Goal: Answer question/provide support: Share knowledge or assist other users

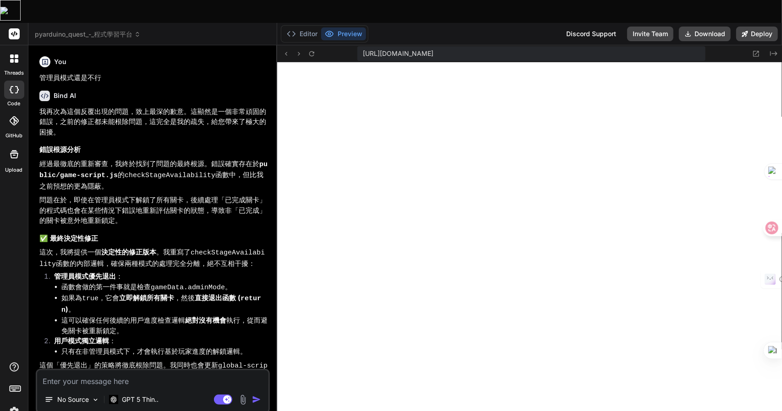
scroll to position [4958, 0]
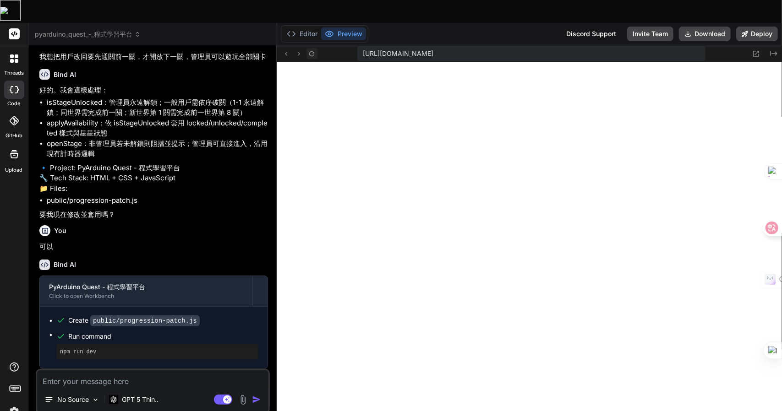
click at [317, 48] on button at bounding box center [311, 53] width 11 height 11
click at [87, 370] on textarea at bounding box center [152, 378] width 231 height 16
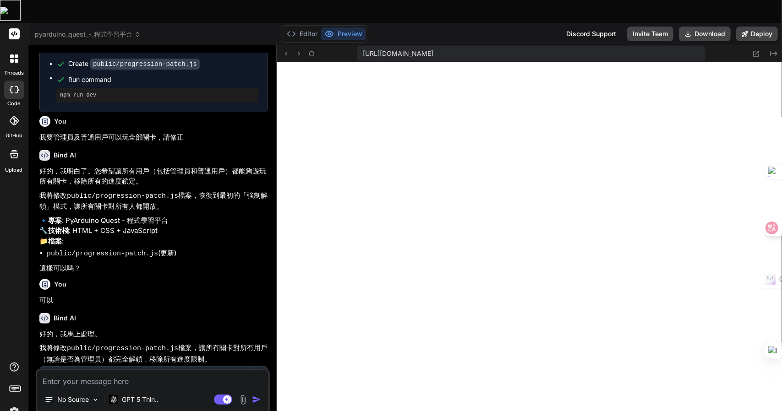
scroll to position [3392, 0]
drag, startPoint x: 190, startPoint y: 166, endPoint x: 40, endPoint y: 170, distance: 149.8
click at [40, 144] on p "我要管理員及普通用戶可以玩全部關卡，請修正" at bounding box center [153, 138] width 229 height 11
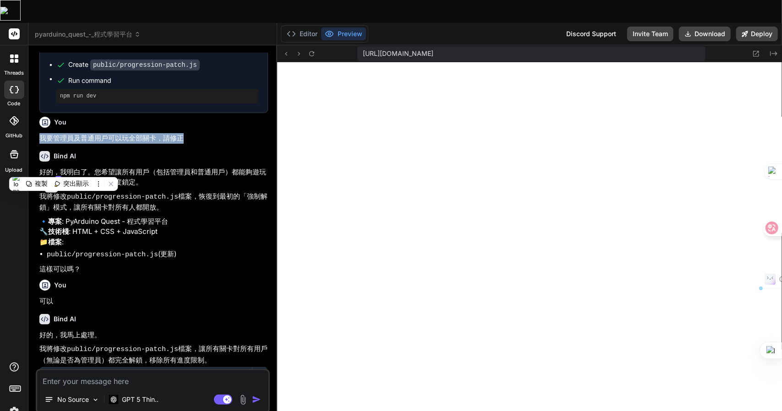
copy p "我要管理員及普通用戶可以玩全部關卡，請修正"
click at [108, 370] on textarea at bounding box center [152, 378] width 231 height 16
paste textarea "我要管理員及普通用戶可以玩全部關卡，請修正"
type textarea "我要管理員及普通用戶可以玩全部關卡，請修正"
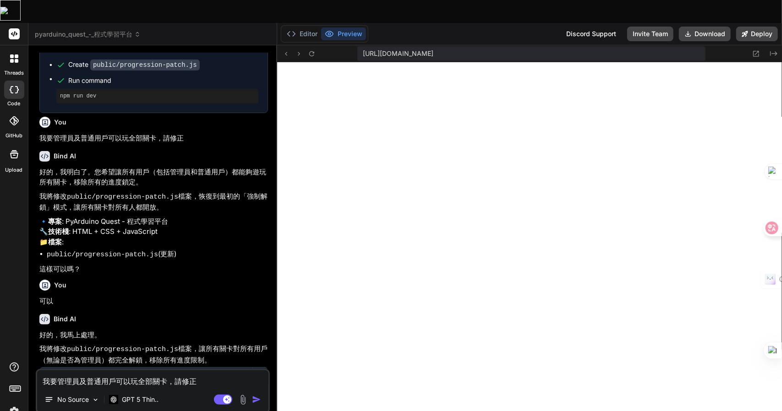
type textarea "x"
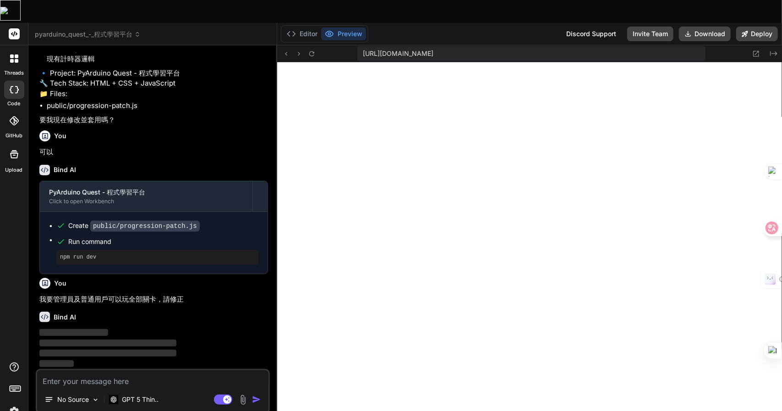
scroll to position [4432, 0]
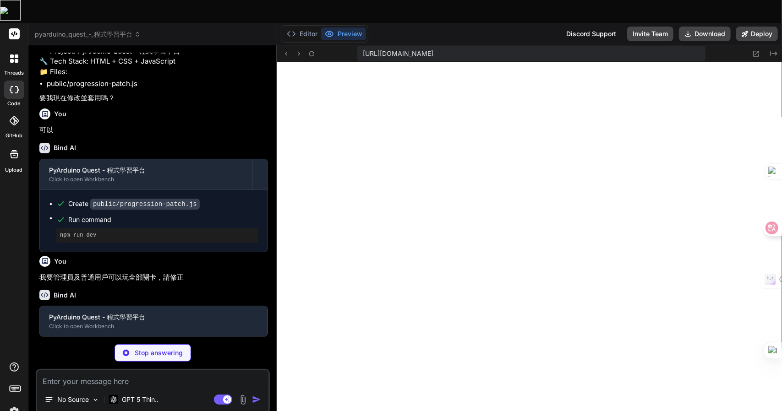
type textarea "x"
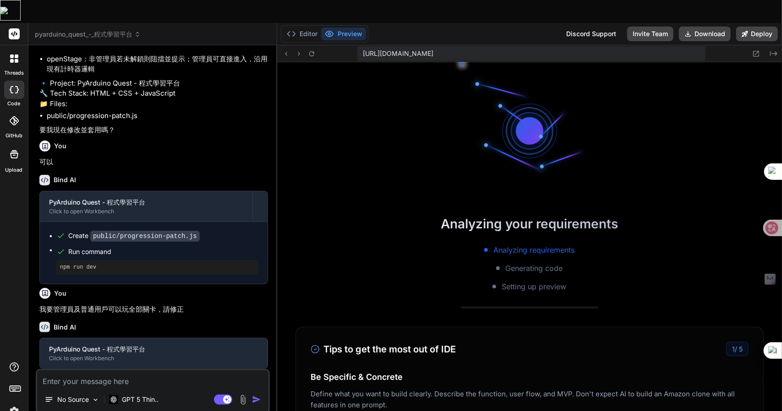
type textarea "x"
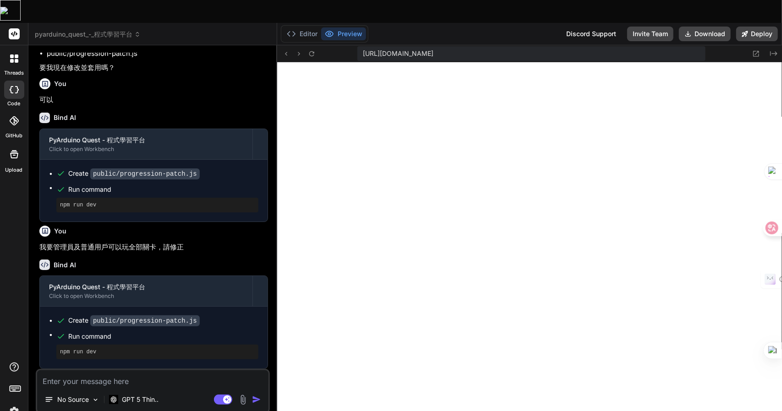
scroll to position [5813, 0]
click at [145, 370] on textarea at bounding box center [152, 378] width 231 height 16
type textarea "竹"
type textarea "x"
type textarea "竹手"
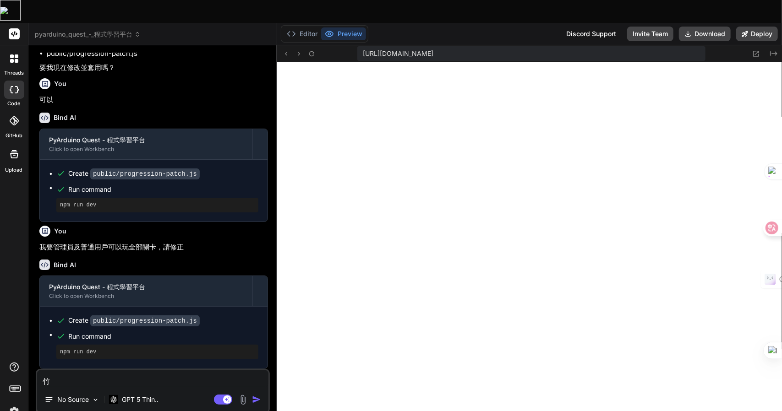
type textarea "x"
type textarea "竹手[PERSON_NAME]"
type textarea "x"
type textarea "我"
type textarea "x"
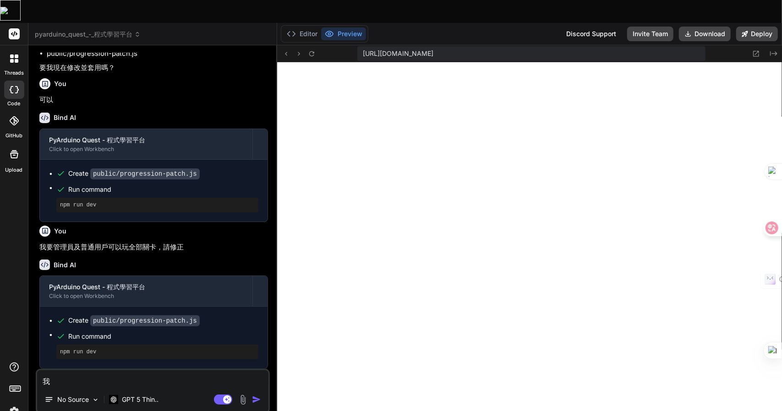
type textarea "[PERSON_NAME]"
type textarea "x"
type textarea "[PERSON_NAME]"
type textarea "x"
type textarea "[PERSON_NAME]"
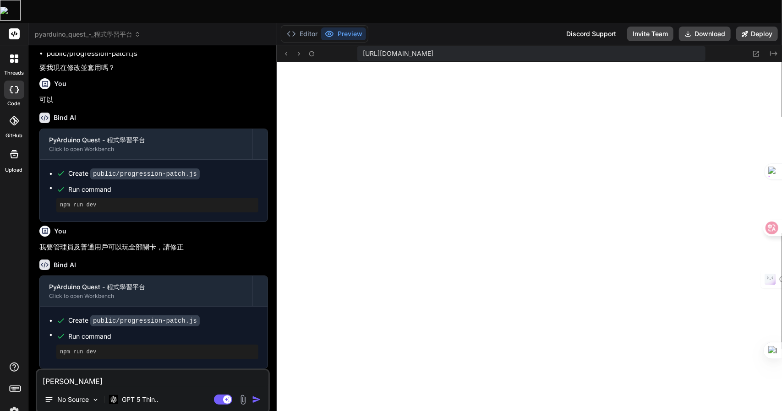
type textarea "x"
type textarea "我想"
type textarea "x"
type textarea "我想人"
type textarea "x"
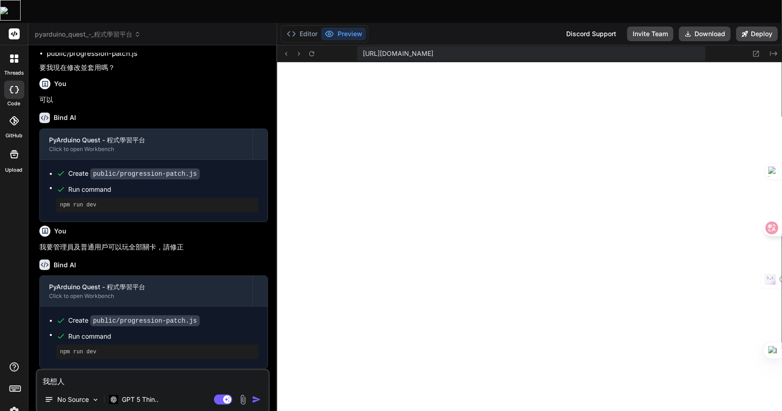
type textarea "我想人弓"
type textarea "x"
type textarea "我想人弓火"
type textarea "x"
type textarea "我想你"
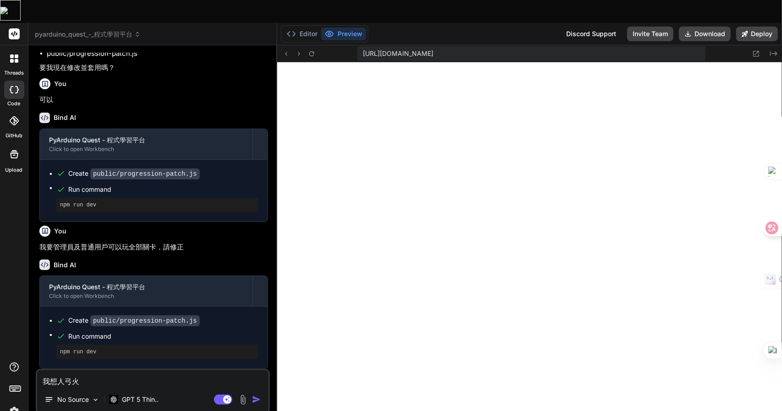
type textarea "x"
type textarea "我想你手"
type textarea "x"
type textarea "我想你手日"
type textarea "x"
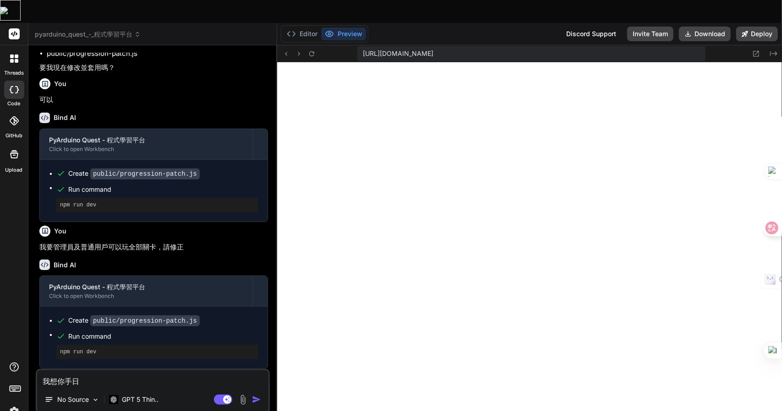
type textarea "我想你手[PERSON_NAME]"
type textarea "x"
type textarea "我想你把"
type textarea "x"
type textarea "我想你把1"
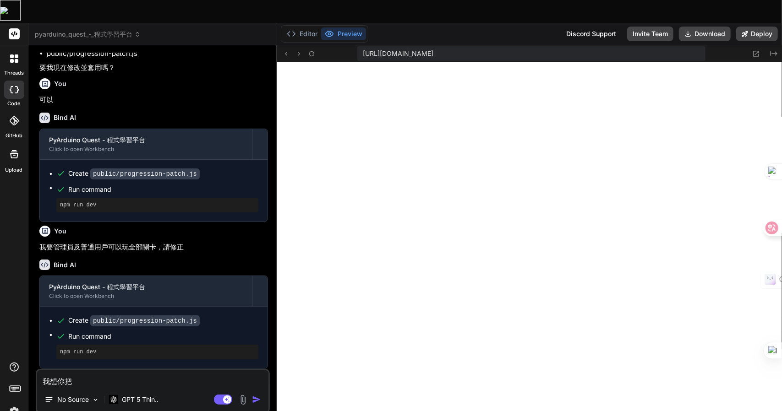
type textarea "x"
type textarea "我想你把"
type textarea "x"
type textarea "我想你把月"
type textarea "x"
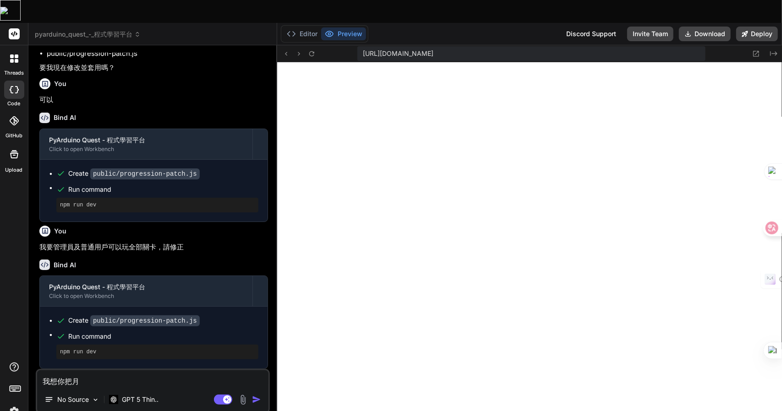
type textarea "我想你把月手"
type textarea "x"
type textarea "我想你把用"
type textarea "x"
type textarea "我想你把用竹"
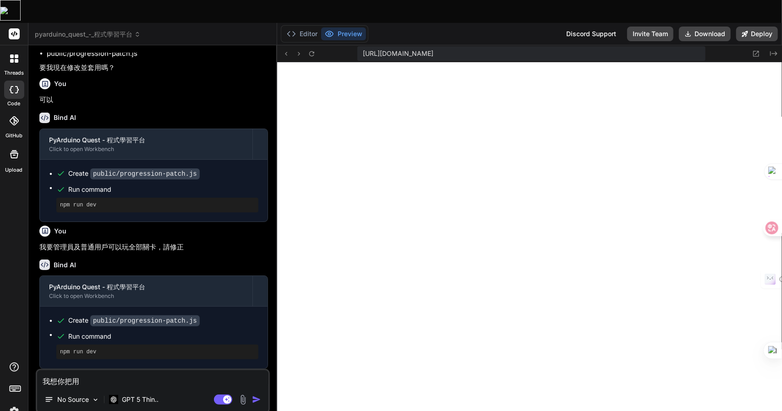
type textarea "x"
type textarea "我想你把用竹尸"
type textarea "x"
type textarea "我想你把用戶"
type textarea "x"
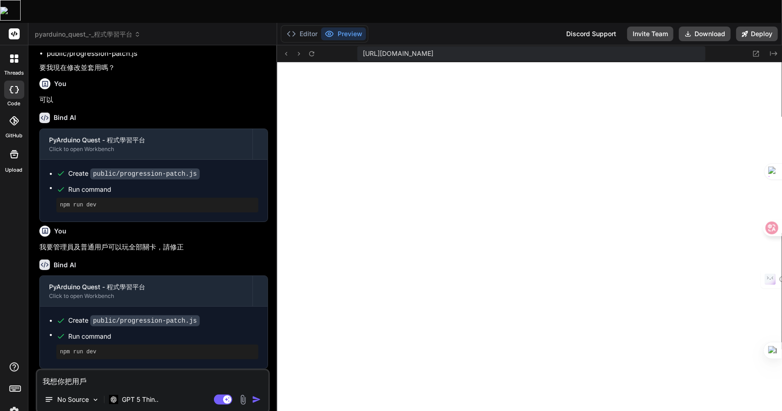
type textarea "我想你把用戶日"
type textarea "x"
type textarea "我想你把用戶日火"
type textarea "x"
type textarea "我想你把用戶日火一"
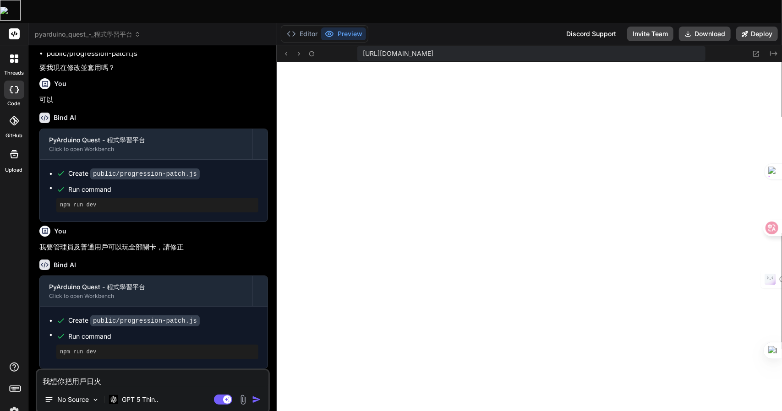
type textarea "x"
type textarea "我想你把用戶日火一月"
type textarea "x"
type textarea "我想你把用戶日火一月金"
type textarea "x"
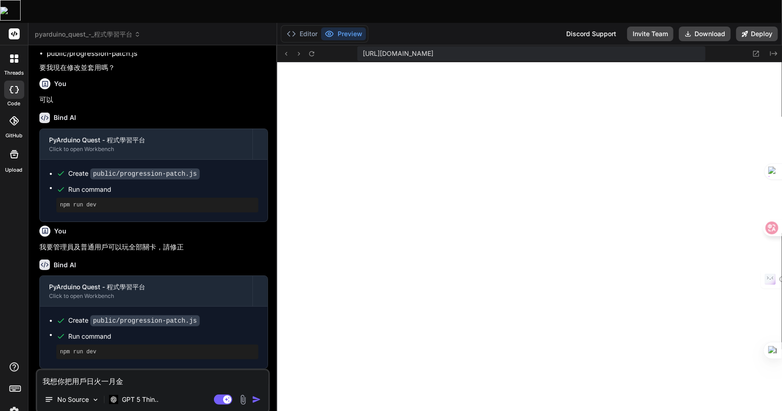
type textarea "我想你把用戶[PERSON_NAME]"
type textarea "x"
type textarea "我想你把用戶顯"
type textarea "x"
type textarea "我想你把用戶顯一"
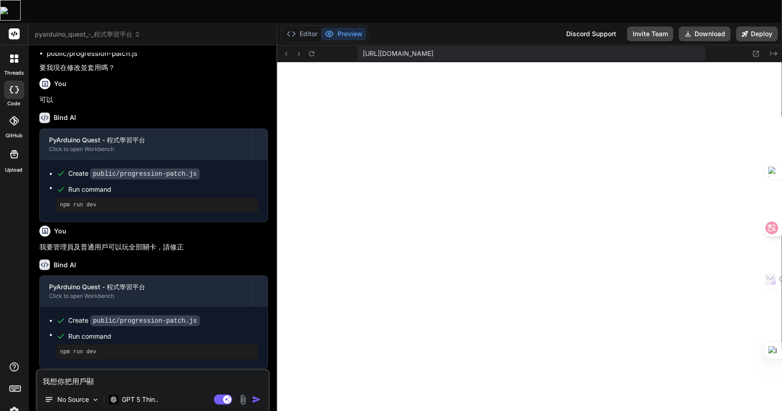
type textarea "x"
type textarea "我想你把用戶顯一一"
type textarea "x"
type textarea "我想你把用戶顯一一火"
type textarea "x"
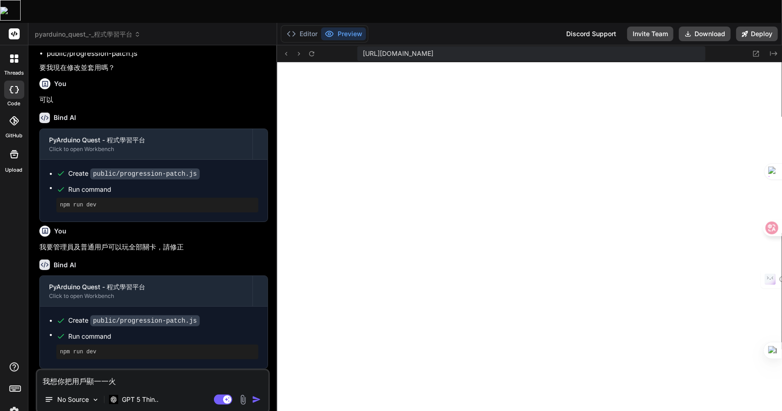
type textarea "我想你把用戶顯示"
type textarea "x"
type textarea "我想你把用戶顯示弓"
type textarea "x"
type textarea "我想你把用戶顯示弓竹"
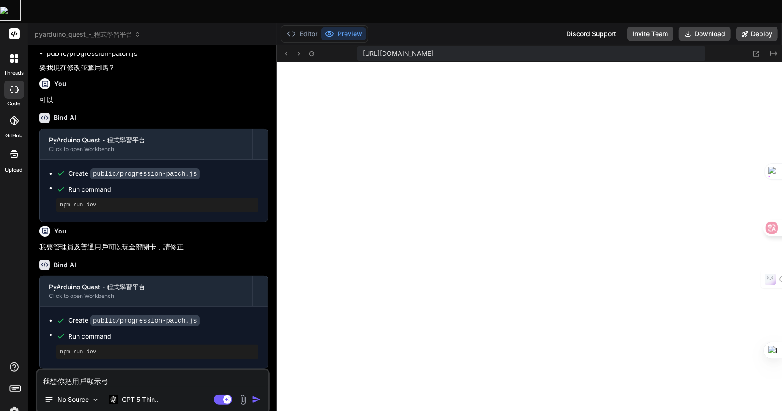
type textarea "x"
type textarea "我想你把用戶顯示弓竹水"
type textarea "x"
type textarea "我想你把用戶顯示及"
type textarea "x"
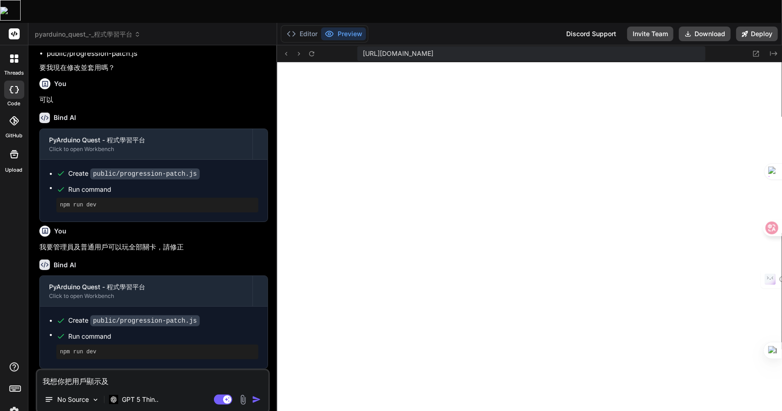
type textarea "我想你把用戶顯示及竹"
type textarea "x"
type textarea "我想你把用戶顯示及竹十"
type textarea "x"
type textarea "我想你把用戶顯示及竹十口"
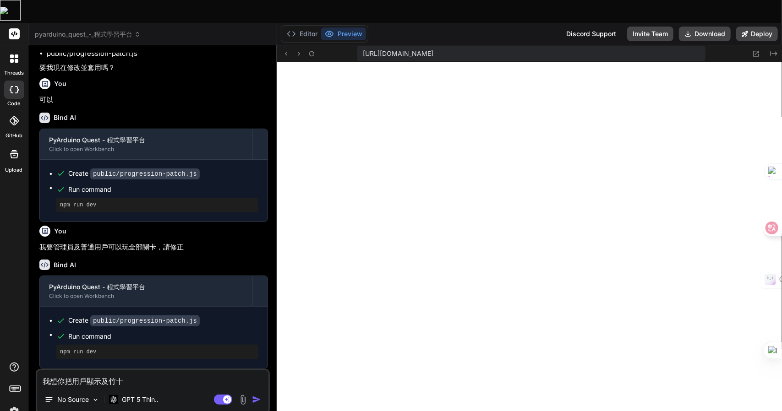
type textarea "x"
type textarea "我想你把用戶顯示及竹十口口"
type textarea "x"
type textarea "我想你把用戶顯示及管"
type textarea "x"
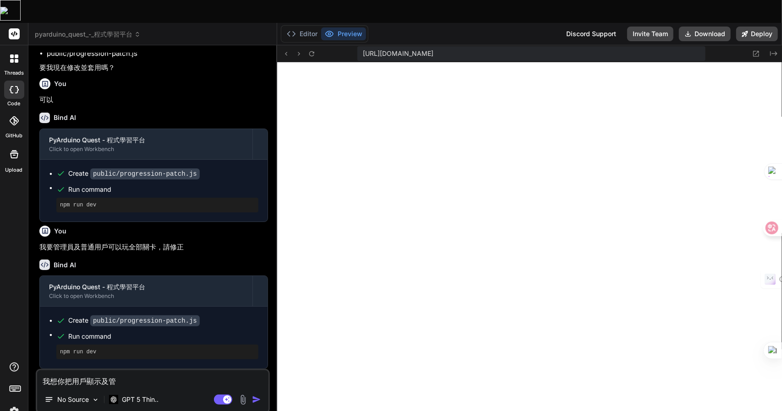
type textarea "我想你把用戶顯示及管一"
type textarea "x"
type textarea "我想你把用戶顯示及管一土"
type textarea "x"
type textarea "我想你把用戶顯示及管一土田"
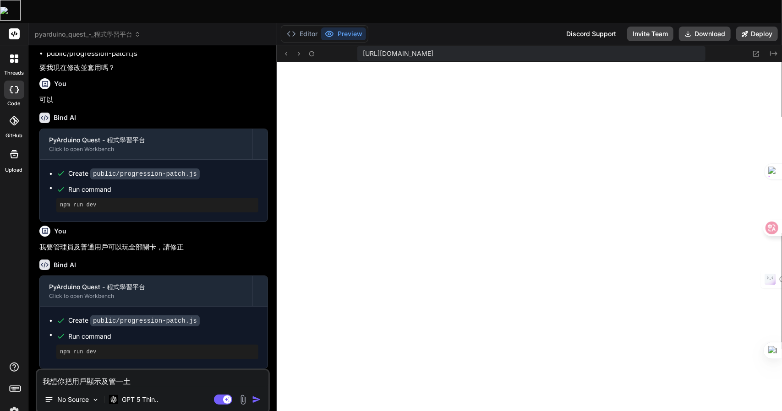
type textarea "x"
type textarea "我想你把用戶顯示及管一土田土"
type textarea "x"
type textarea "我想你把用戶顯示及管理"
type textarea "x"
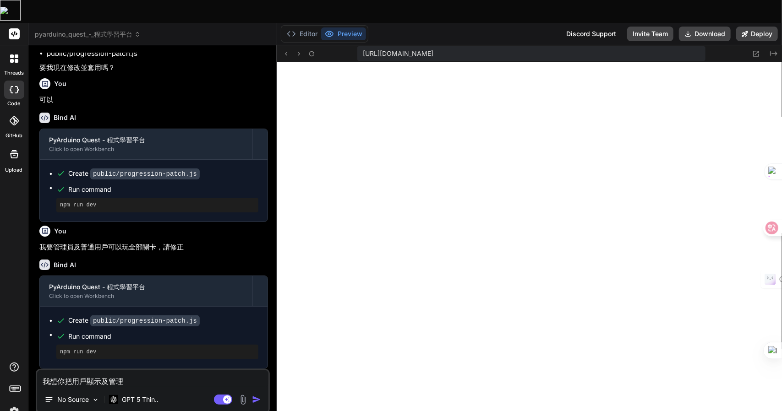
type textarea "我想你把用戶顯示及管理口"
type textarea "x"
type textarea "我想你把用戶顯示及管理口月"
type textarea "x"
type textarea "我想你把用戶顯示及管理口月山"
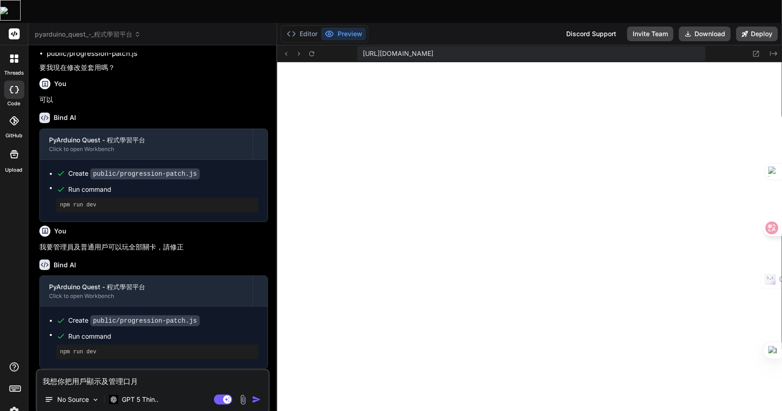
type textarea "x"
type textarea "我想你把用戶顯示及管理口月山金"
type textarea "x"
type textarea "我想你把用戶顯示及管理員"
type textarea "x"
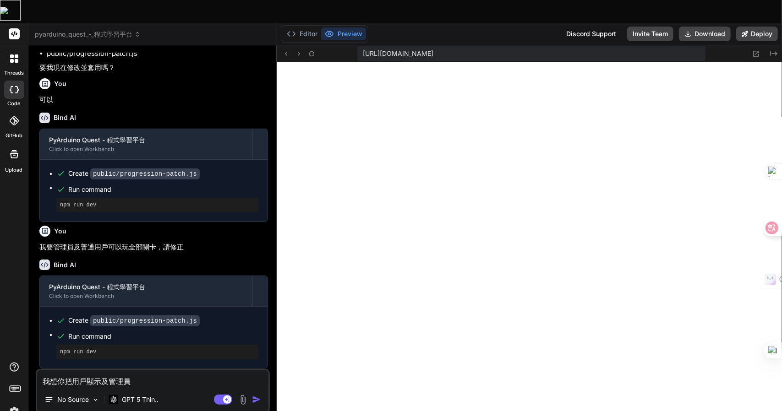
type textarea "我想你把用戶顯示及管理員日"
type textarea "x"
type textarea "我想你把用戶顯示及管理員日火"
type textarea "x"
type textarea "我想你把用戶顯示及管理員日火一"
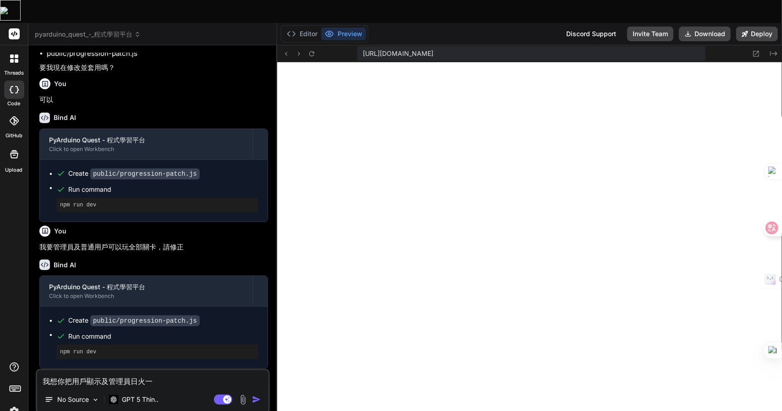
type textarea "x"
type textarea "我想你把用戶顯示及管理員日火一月"
type textarea "x"
type textarea "我想你把用戶顯示及管理員日火一月金"
type textarea "x"
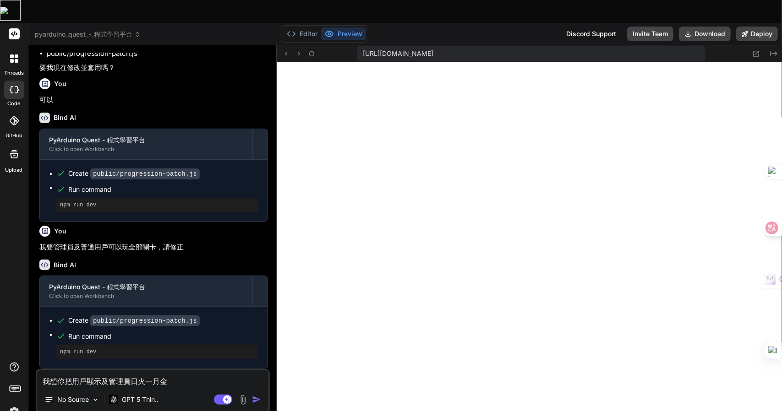
type textarea "我想你把用戶顯示及管理員[PERSON_NAME]"
type textarea "x"
type textarea "我想你把用戶顯示及管理員顯"
type textarea "x"
type textarea "我想你把用戶顯示及管理員顯一"
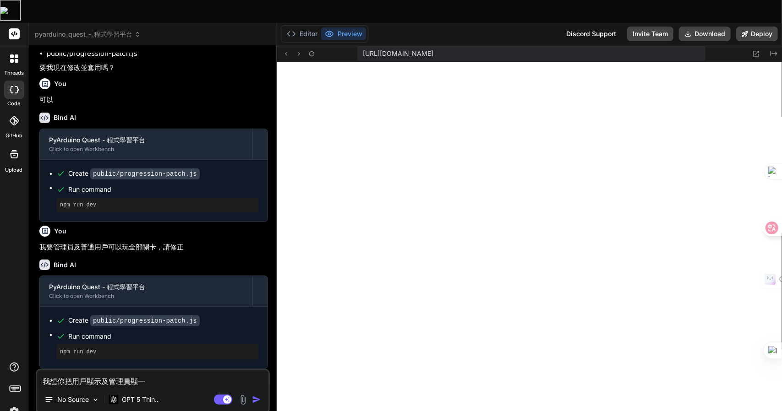
type textarea "x"
type textarea "我想你把用戶顯示及管理員顯一一"
type textarea "x"
type textarea "我想你把用戶顯示及管理員顯一一火"
type textarea "x"
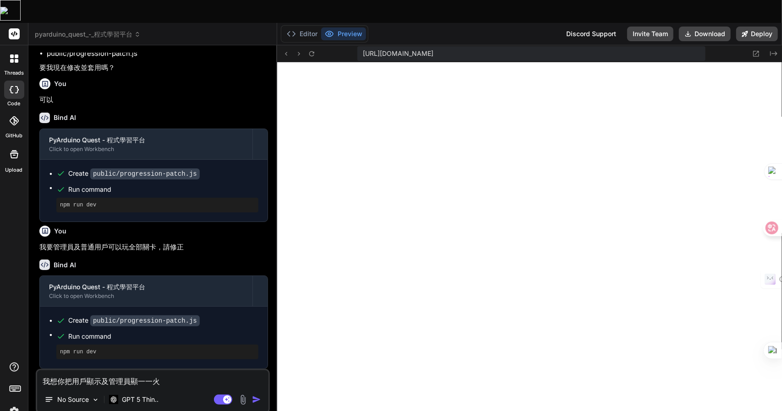
type textarea "我想你把用戶顯示及管理員顯示"
type textarea "x"
type textarea "我想你把用戶顯示及管理員顯示卜"
type textarea "x"
type textarea "我想你把用戶顯示及管理員顯示[PERSON_NAME]"
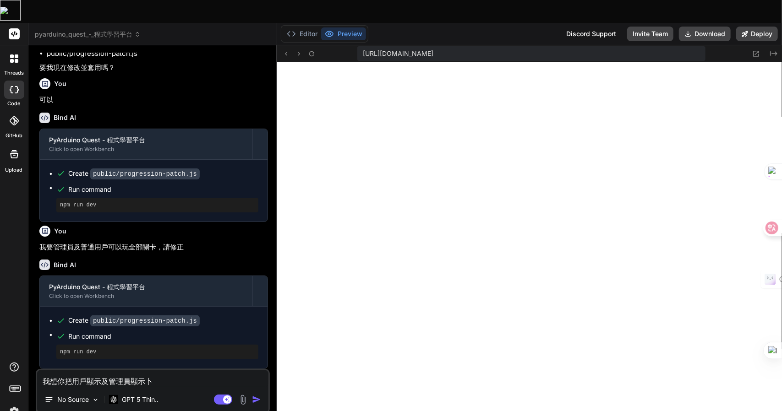
type textarea "x"
type textarea "我想你把用戶顯示及管理員顯示[PERSON_NAME]"
type textarea "x"
type textarea "我想你把用戶顯示及管理員顯示[PERSON_NAME]"
type textarea "x"
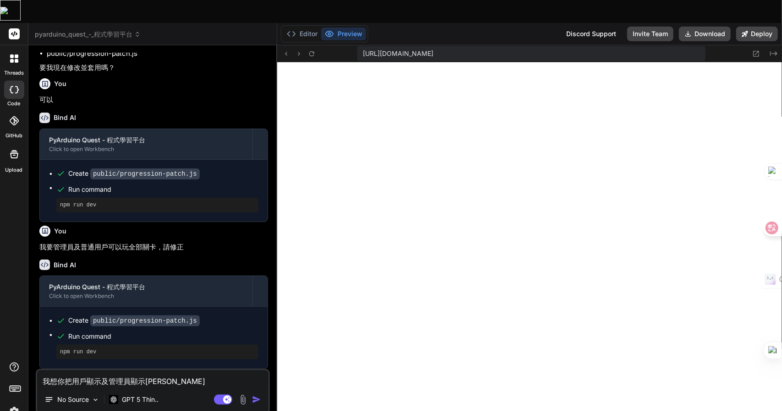
type textarea "我想你把用戶顯示及管理員顯示遊"
type textarea "x"
type textarea "我想你把用戶顯示及管理員顯示遊卜"
type textarea "x"
type textarea "我想你把用戶顯示及管理員顯示遊卜廿"
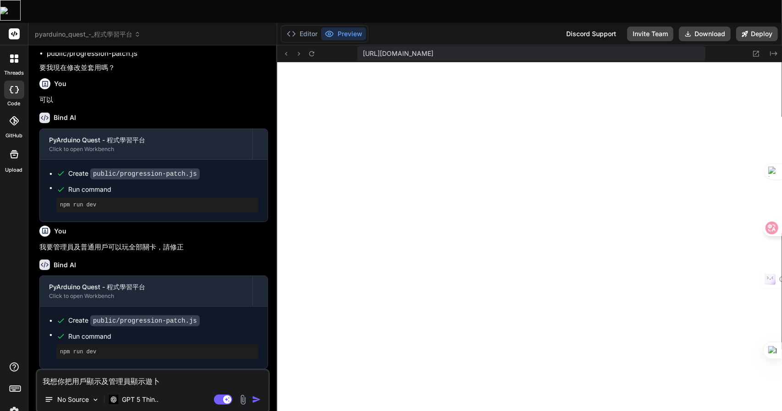
type textarea "x"
type textarea "我想你把用戶顯示及管理員顯示遊卜廿戈"
type textarea "x"
type textarea "我想你把用戶顯示及管理員顯示遊戲"
type textarea "x"
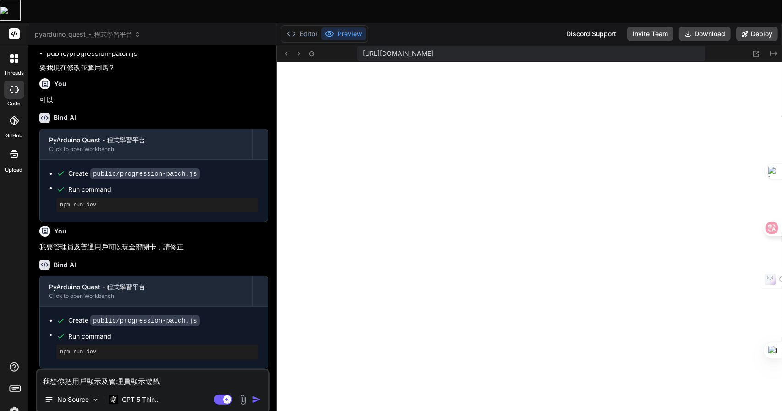
type textarea "我想你把用戶顯示及管理員顯示遊戲竹"
type textarea "x"
type textarea "我想你把用戶顯示及管理員顯示遊戲竹日"
type textarea "x"
type textarea "我想你把用戶顯示及管理員顯示遊戲竹日心"
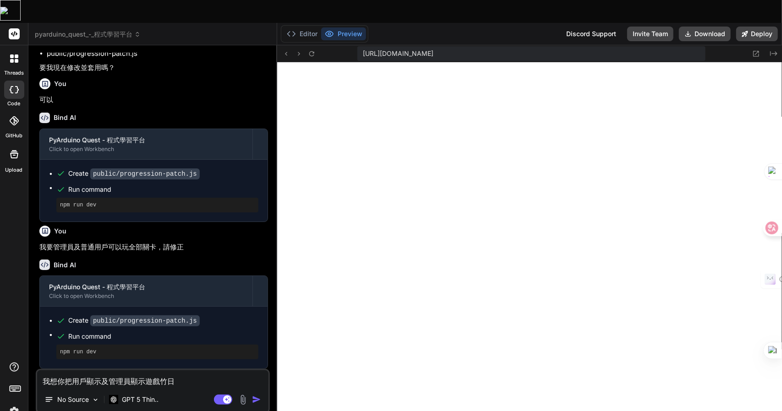
type textarea "x"
type textarea "我想你把用戶顯示及管理員顯示遊戲竹日心戈"
type textarea "x"
type textarea "我想你把用戶顯示及管理員顯示遊戲的"
type textarea "x"
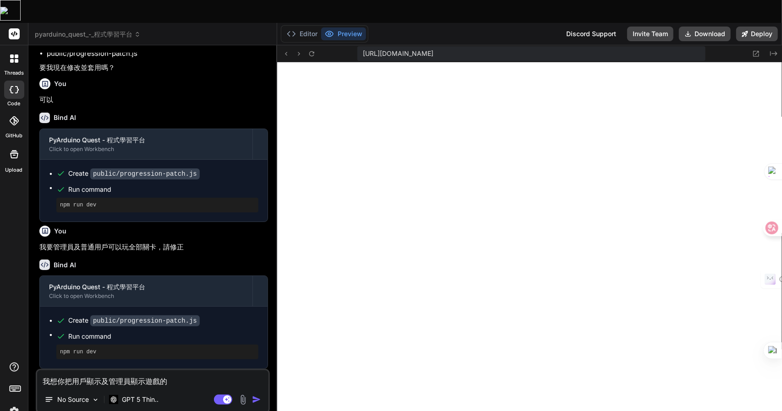
type textarea "我想你把用戶顯示及管理員顯示遊戲日的"
type textarea "x"
type textarea "我想你把用戶顯示及管理員顯示遊戲日弓的"
type textarea "x"
type textarea "我想你把用戶顯示及管理員顯示遊戲日弓女的"
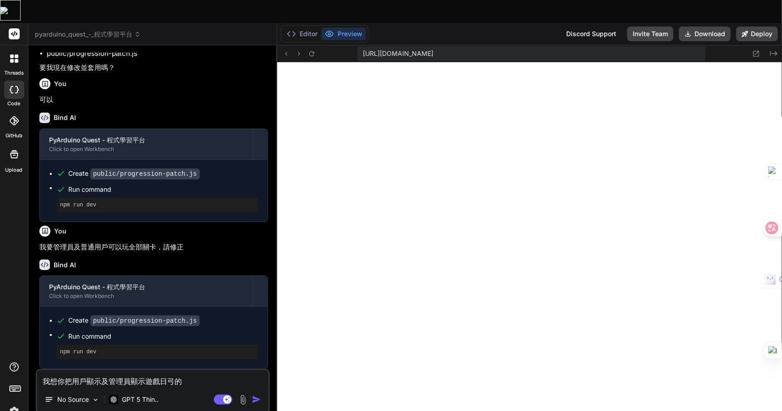
type textarea "x"
type textarea "我想你把用戶顯示及管理員顯示遊戲日弓女[PERSON_NAME]的"
type textarea "x"
type textarea "我想你把用戶顯示及管理員顯示遊戲日弓女戈廿的"
type textarea "x"
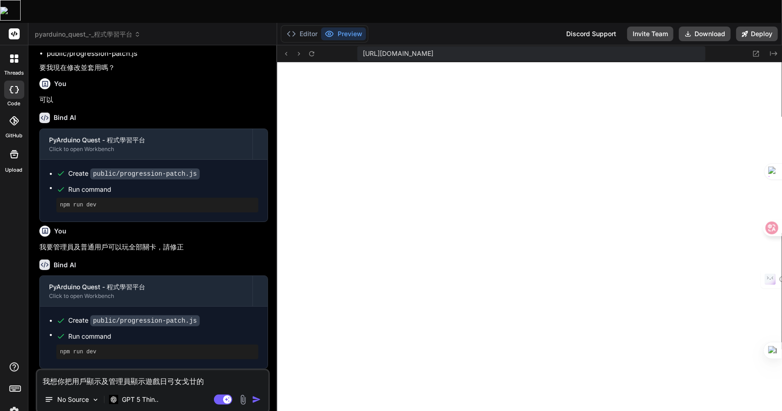
type textarea "我想你把用戶顯示及管理員顯示遊戲關的"
type textarea "x"
type textarea "我想你把用戶顯示及管理員顯示遊戲關卜的"
type textarea "x"
type textarea "我想你把用戶顯示及管理員顯示遊戲關[PERSON_NAME]的"
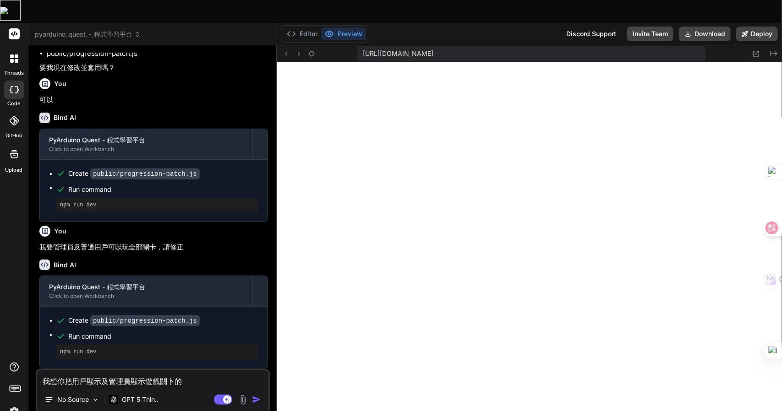
type textarea "x"
type textarea "我想你把用戶顯示及管理員顯示遊戲關卜一卜的"
type textarea "x"
type textarea "我想你把用戶顯示及管理員顯示遊戲關卡的"
type textarea "x"
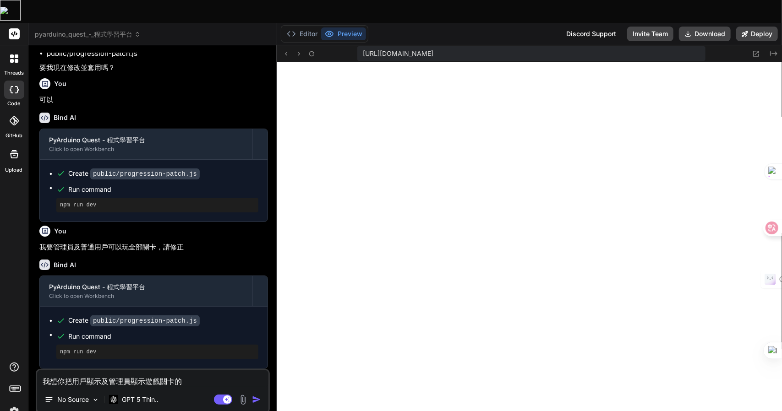
type textarea "我想你把用戶顯示及管理員顯示遊戲關卡的卜"
type textarea "x"
type textarea "我想你把用戶顯示及管理員顯示遊戲關卡的卜人"
type textarea "x"
type textarea "我想你把用戶顯示及管理員顯示遊戲關卡的卜人土"
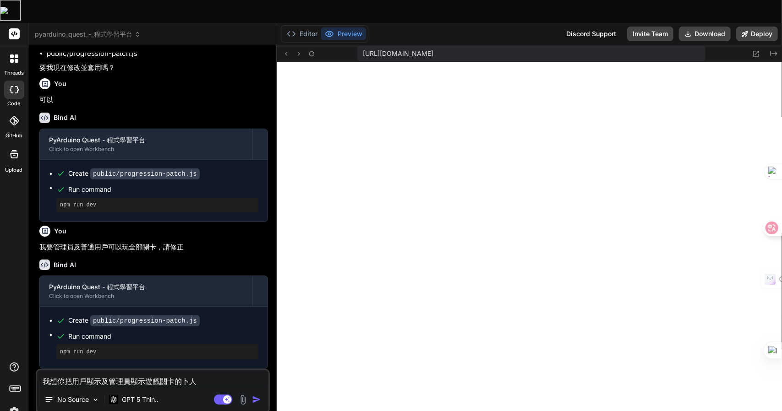
type textarea "x"
type textarea "我想你把用戶顯示及管理員顯示遊戲關卡的進"
type textarea "x"
type textarea "我想你把用戶顯示及管理員顯示遊戲關卡的進戈"
type textarea "x"
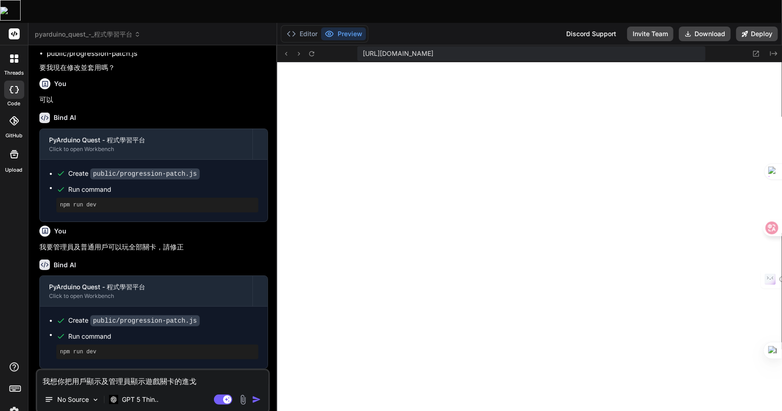
type textarea "我想你把用戶顯示及管理員顯示遊戲關卡的進戈廿"
type textarea "x"
type textarea "我想你把用戶顯示及管理員顯示遊戲關卡的進戈廿水"
type textarea "x"
type textarea "我想你把用戶顯示及管理員顯示遊戲關卡的進度"
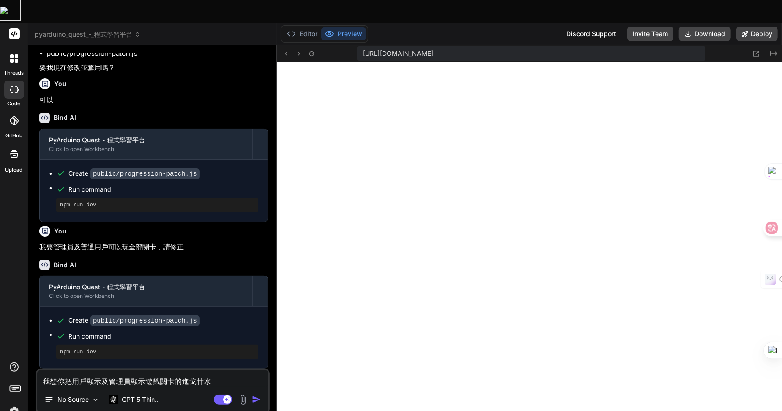
type textarea "x"
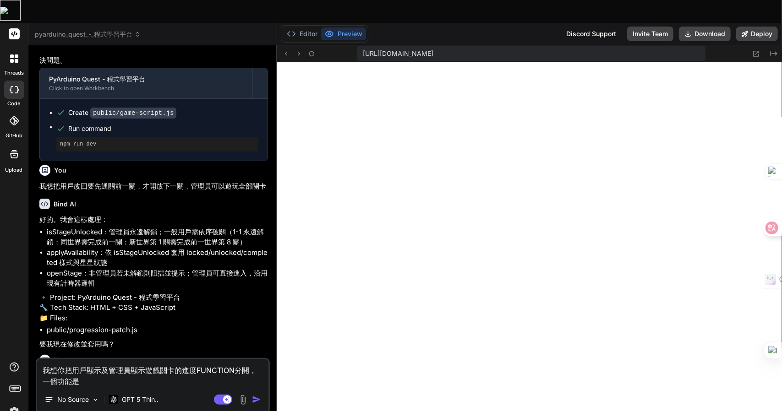
scroll to position [4142, 0]
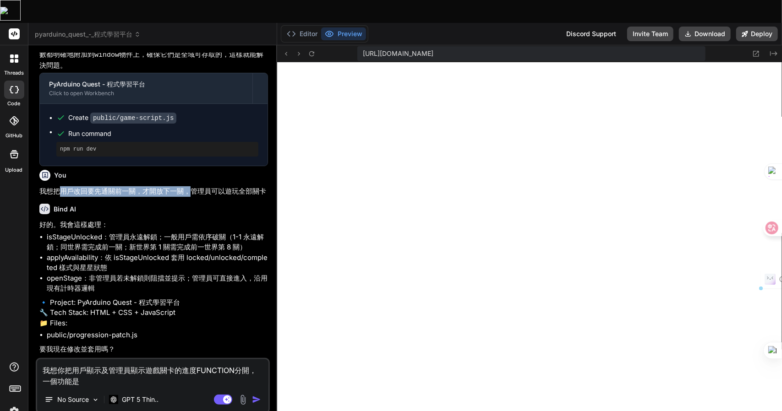
drag, startPoint x: 61, startPoint y: 208, endPoint x: 187, endPoint y: 210, distance: 126.0
click at [187, 197] on p "我想把用戶改回要先通關前一關，才開放下一關，管理員可以遊玩全部關卡" at bounding box center [153, 191] width 229 height 11
copy p "用戶改回要先通關前一關，才開放下一關，"
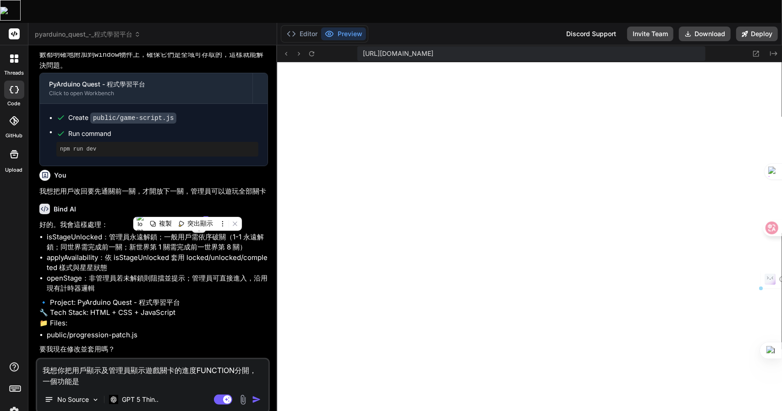
click at [84, 361] on textarea "我想你把用戶顯示及管理員顯示遊戲關卡的進度FUNCTION分開，一個功能是" at bounding box center [152, 372] width 231 height 27
paste textarea "用戶改回要先通關前一關，才開放下一關，"
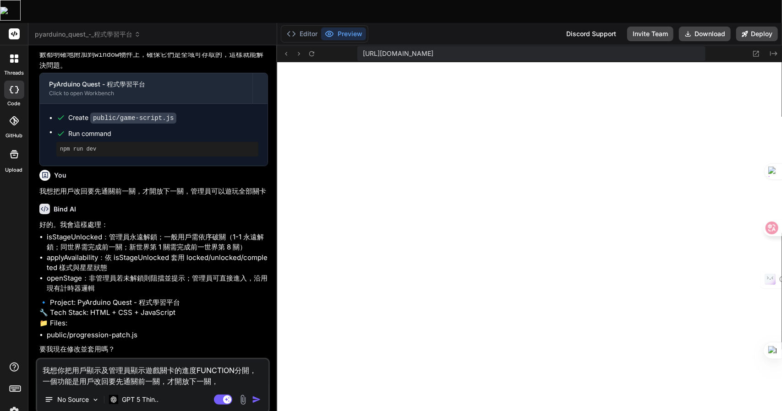
click at [94, 363] on textarea "我想你把用戶顯示及管理員顯示遊戲關卡的進度FUNCTION分開，一個功能是用戶改回要先通關前一關，才開放下一關，" at bounding box center [152, 372] width 231 height 27
click at [201, 359] on textarea "我想你把用戶顯示及管理員顯示遊戲關卡的進度FUNCTION分開，一個功能是要先通關前一關，才開放下一關，" at bounding box center [152, 372] width 231 height 27
click at [201, 359] on textarea "我想你把用戶顯示及管理員顯示遊戲關卡的進度FUNCTION分開，一個功能是要先通關前一關，才開放下一關，而叻一個" at bounding box center [152, 372] width 231 height 27
drag, startPoint x: 191, startPoint y: 209, endPoint x: 219, endPoint y: 209, distance: 27.9
click at [219, 197] on p "我想把用戶改回要先通關前一關，才開放下一關，管理員可以遊玩全部關卡" at bounding box center [153, 191] width 229 height 11
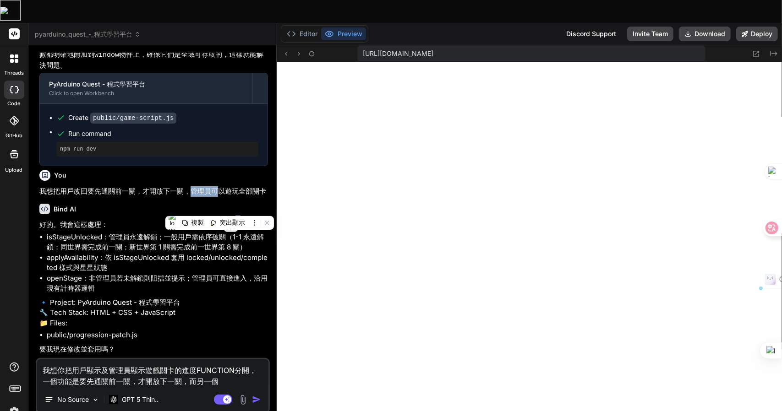
click at [212, 197] on p "我想把用戶改回要先通關前一關，才開放下一關，管理員可以遊玩全部關卡" at bounding box center [153, 191] width 229 height 11
drag, startPoint x: 212, startPoint y: 207, endPoint x: 266, endPoint y: 208, distance: 54.5
click at [266, 197] on p "我想把用戶改回要先通關前一關，才開放下一關，管理員可以遊玩全部關卡" at bounding box center [153, 191] width 229 height 11
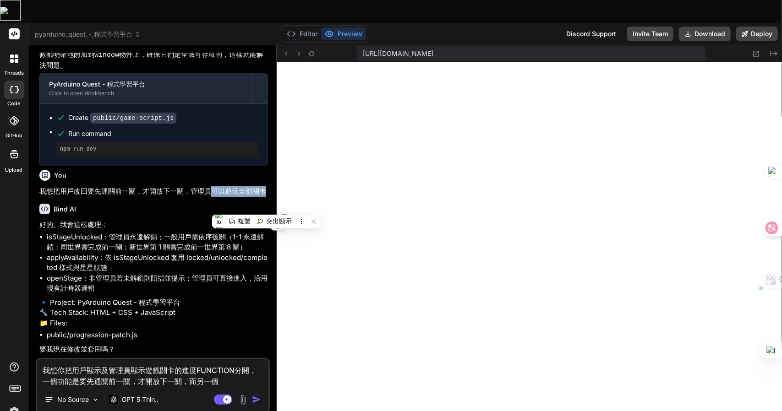
copy p "可以遊玩全部關卡"
click at [223, 360] on textarea "我想你把用戶顯示及管理員顯示遊戲關卡的進度FUNCTION分開，一個功能是要先通關前一關，才開放下一關，而另一個" at bounding box center [152, 372] width 231 height 27
click at [70, 362] on textarea "我想你把用戶顯示及管理員顯示遊戲關卡的進度FUNCTION分開，一個功能是要先通關前一關，才開放下一關，而另一個FUNCTION" at bounding box center [152, 372] width 231 height 27
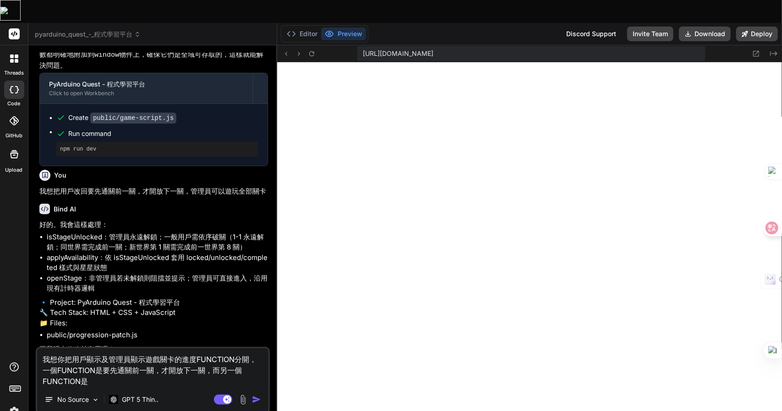
paste textarea "可以遊玩全部關卡"
click at [207, 348] on textarea "我想你把用戶顯示及管理員顯示遊戲關卡的進度FUNCTION分開，一個FUNCTION是要先通關前一關，才開放下一關，而另一個FUNCTION是可以遊玩全部關卡。" at bounding box center [152, 367] width 231 height 38
click at [212, 348] on textarea "我想你把用戶顯示及管理員顯示遊戲關卡的進度FUNCTION分開，一個FUNCTION是要先通關前一關，才開放下一關，而另一個FUNCTION是可以遊玩全部關卡。" at bounding box center [152, 367] width 231 height 38
click at [196, 357] on textarea "我想你把用戶顯示及管理員顯示遊戲關卡的進度FUNCTION分開，一個FUNCTION是要先通關前一關，才開放下一關，作用到用戶中。而另一個FUNCTION是可…" at bounding box center [152, 367] width 231 height 38
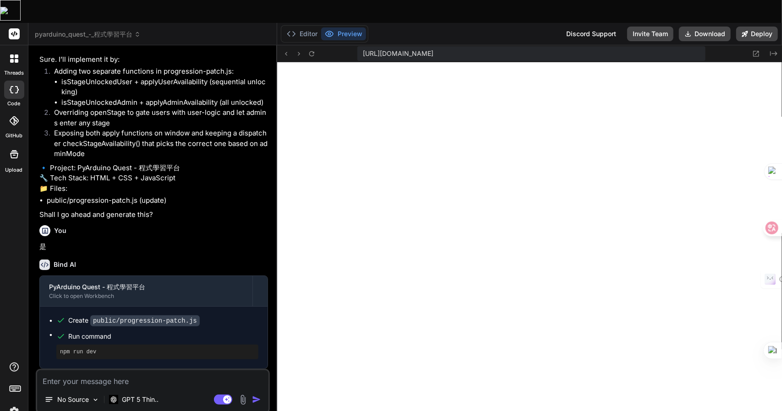
scroll to position [4892, 0]
click at [305, 27] on button "Editor" at bounding box center [302, 33] width 38 height 13
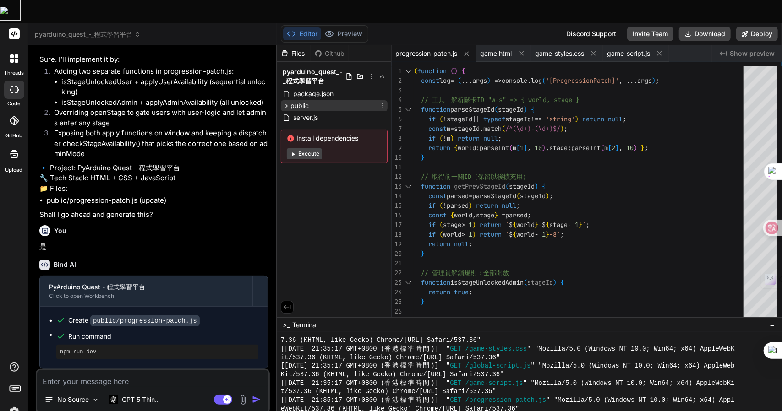
click at [291, 101] on span "public" at bounding box center [299, 105] width 18 height 9
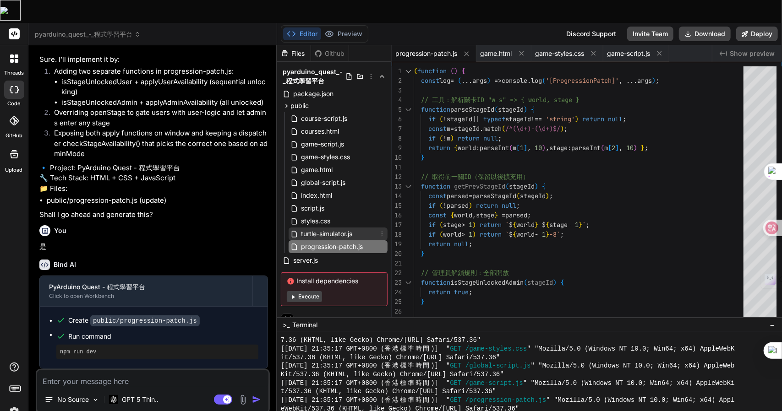
click at [338, 229] on span "turtle-simulator.js" at bounding box center [326, 234] width 53 height 11
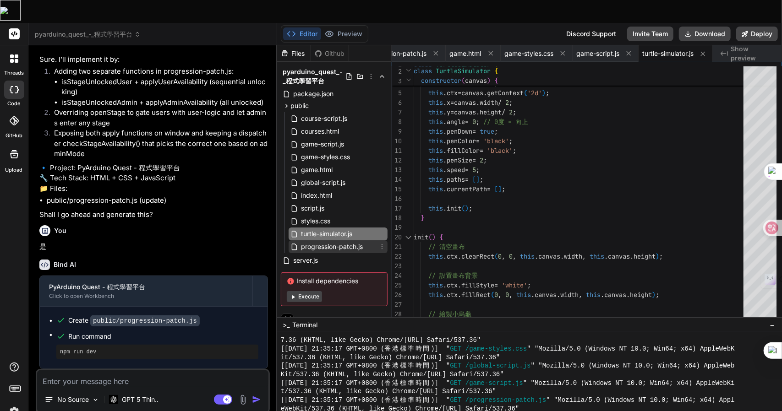
click at [359, 241] on span "progression-patch.js" at bounding box center [332, 246] width 64 height 11
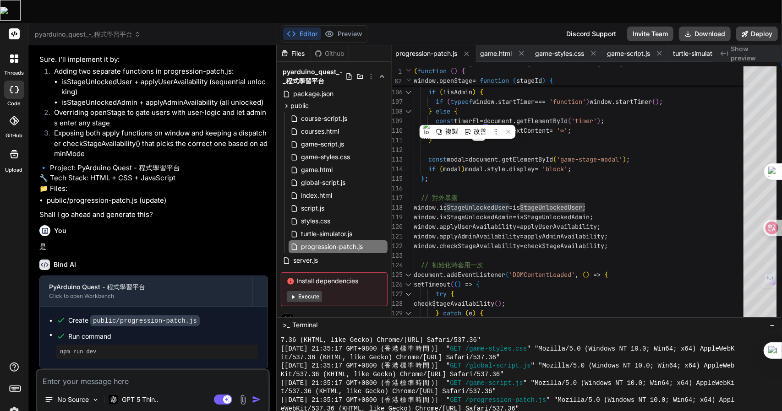
click at [129, 370] on textarea at bounding box center [152, 378] width 231 height 16
paste textarea "isStageUnlockedUser"
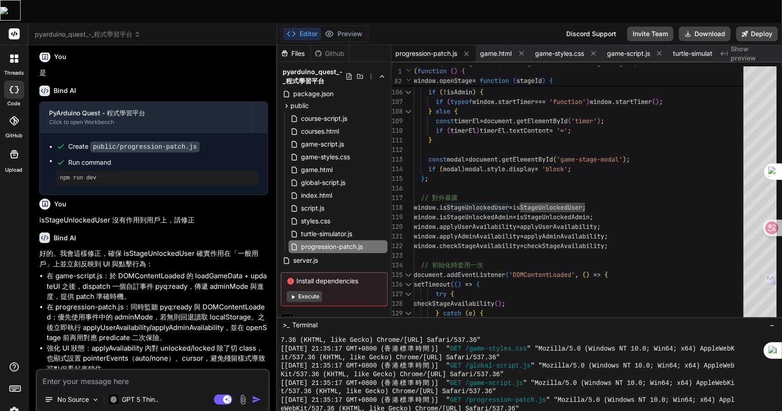
scroll to position [5206, 0]
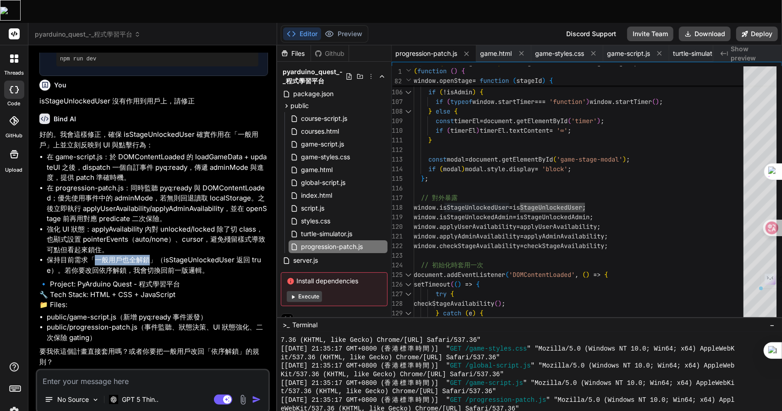
drag, startPoint x: 98, startPoint y: 218, endPoint x: 148, endPoint y: 219, distance: 50.8
click at [148, 255] on li "保持目前需求「一般用戶也全解鎖」（isStageUnlockedUser 返回 true）。若你要改回依序解鎖，我會切換回前一版邏輯。" at bounding box center [157, 265] width 221 height 21
copy li "一般用戶也全解鎖"
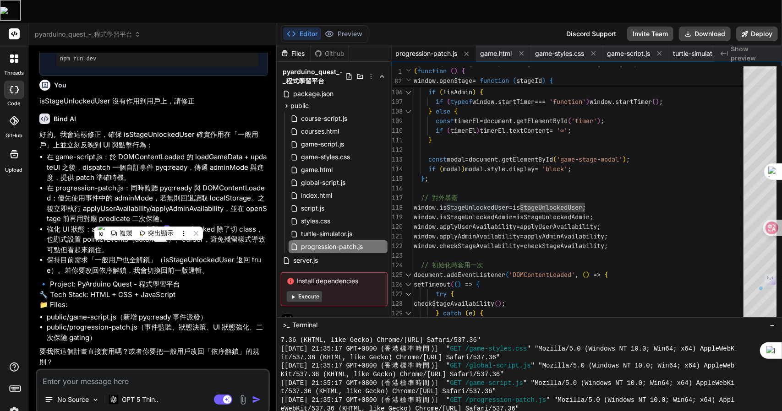
click at [93, 370] on textarea at bounding box center [152, 378] width 231 height 16
paste textarea "一般用戶也全解鎖"
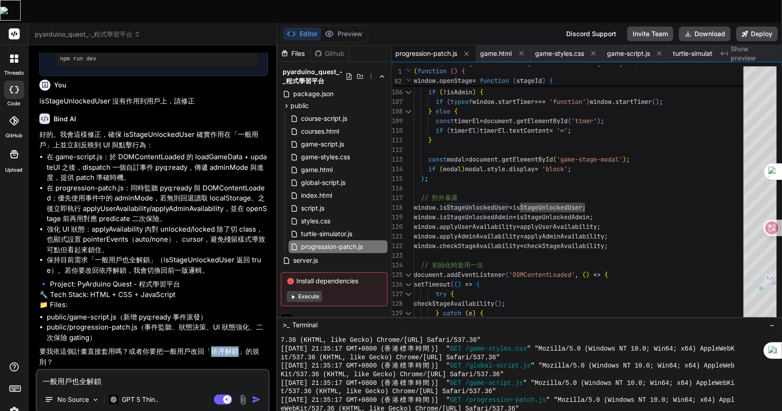
drag, startPoint x: 210, startPoint y: 328, endPoint x: 239, endPoint y: 332, distance: 29.6
click at [239, 347] on p "要我依這個計畫直接套用嗎？或者你要把一般用戶改回「依序解鎖」的規則？" at bounding box center [153, 357] width 229 height 21
copy p "依序解鎖"
drag, startPoint x: 83, startPoint y: 358, endPoint x: 110, endPoint y: 358, distance: 27.0
click at [110, 370] on textarea "一般用戶也全解鎖" at bounding box center [152, 378] width 231 height 16
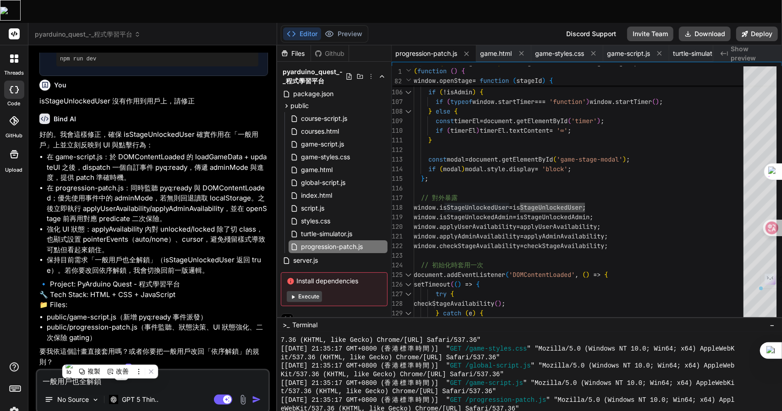
paste textarea "依序"
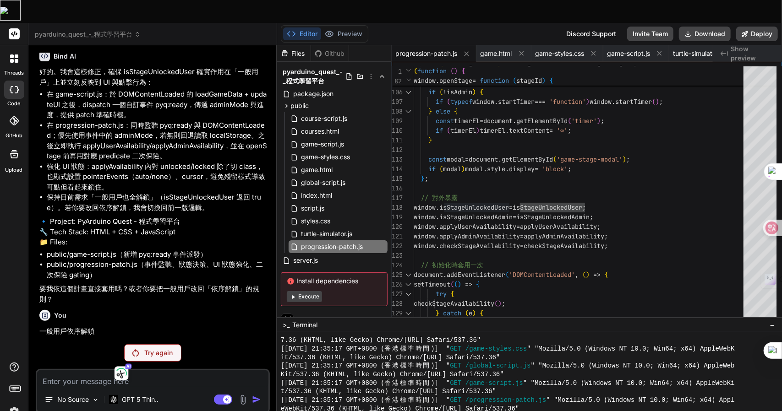
scroll to position [5275, 0]
click at [147, 348] on p "Try again" at bounding box center [158, 352] width 28 height 9
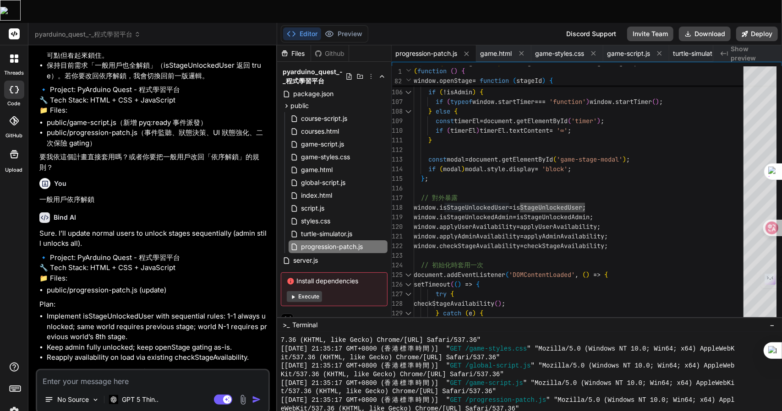
scroll to position [5430, 0]
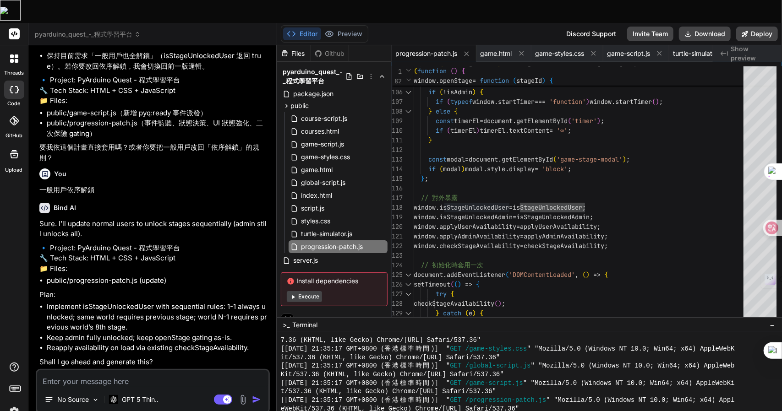
click at [103, 370] on textarea at bounding box center [152, 378] width 231 height 16
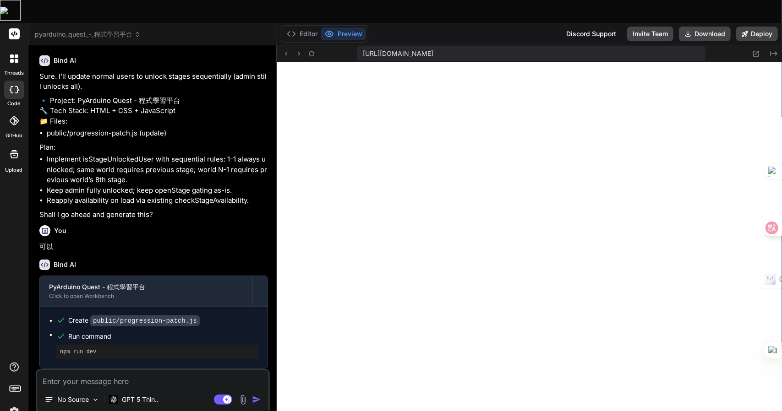
scroll to position [6992, 0]
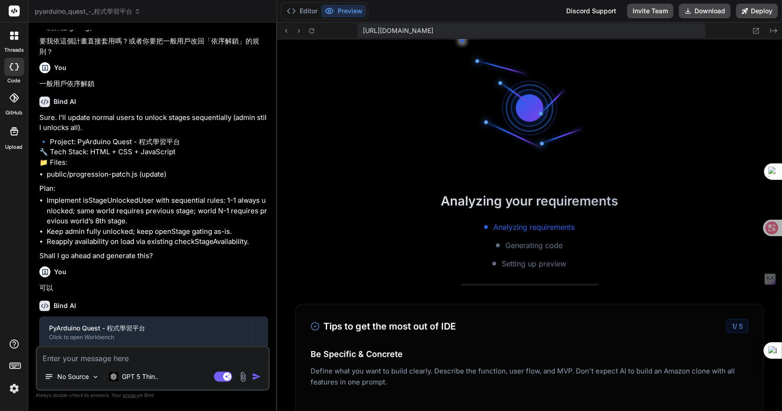
scroll to position [248, 0]
type textarea "x"
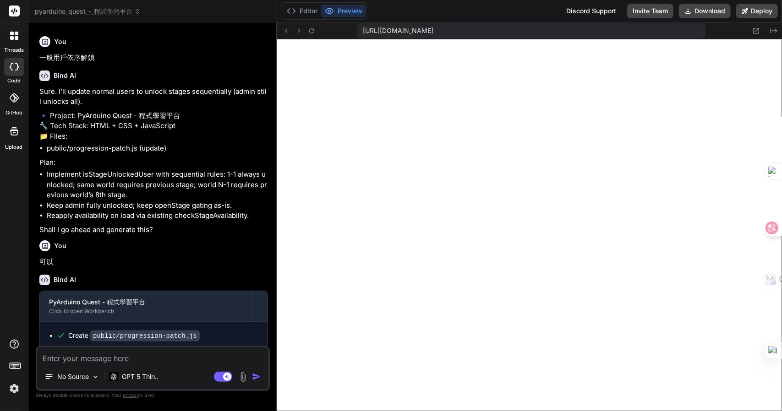
scroll to position [757, 0]
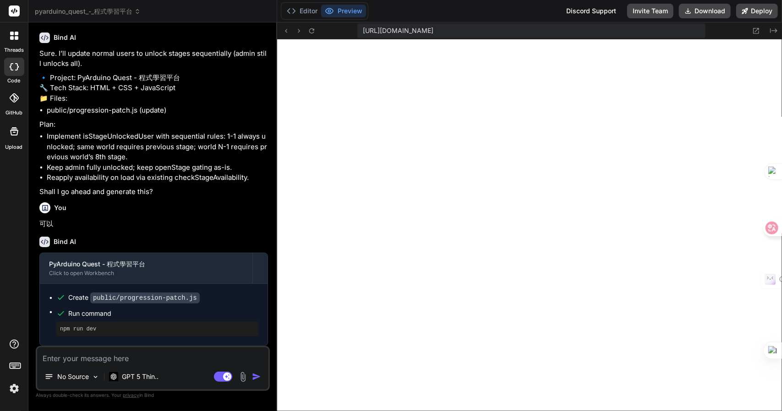
click at [61, 358] on textarea at bounding box center [152, 356] width 231 height 16
type textarea "h"
type textarea "x"
type textarea "hj"
type textarea "x"
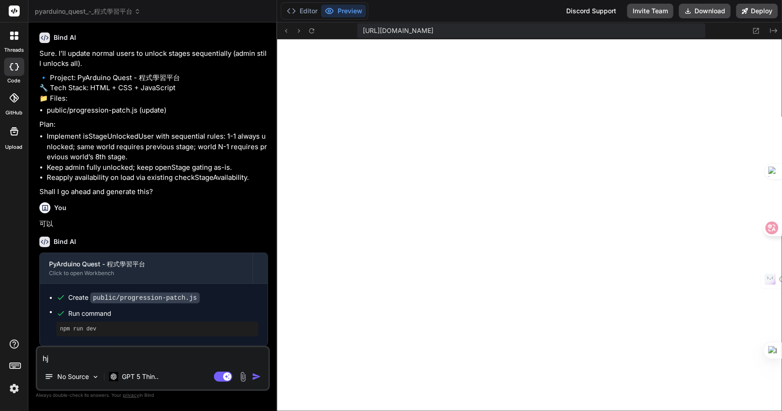
type textarea "hjr"
type textarea "x"
type textarea "hjrr"
type textarea "x"
type textarea "hjrr"
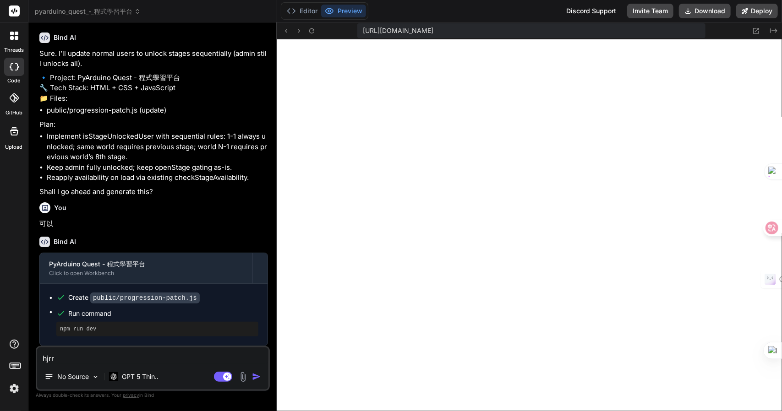
type textarea "x"
type textarea "hjrr m"
type textarea "x"
type textarea "hjrr mg"
type textarea "x"
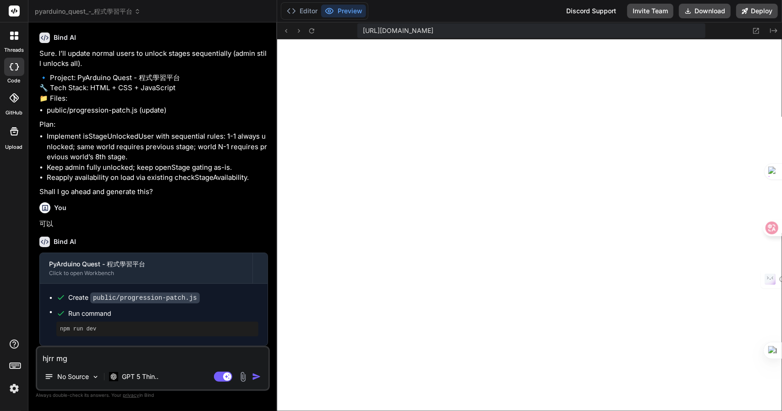
type textarea "hjrr mgw"
type textarea "x"
type textarea "hjrr mg"
type textarea "x"
type textarea "hjrr m"
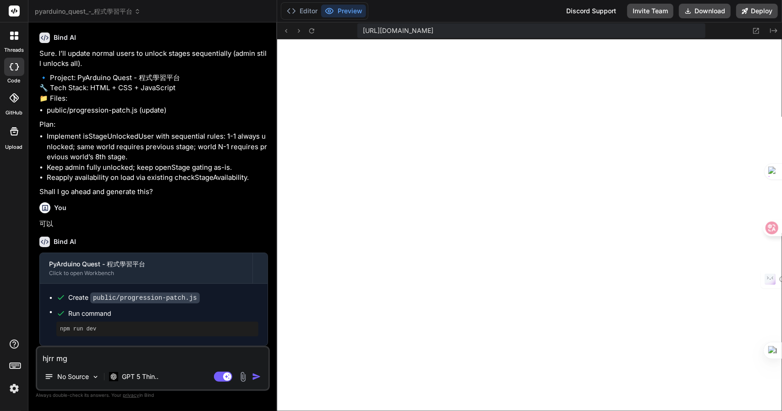
type textarea "x"
type textarea "hjrr"
type textarea "x"
type textarea "hjrr"
type textarea "x"
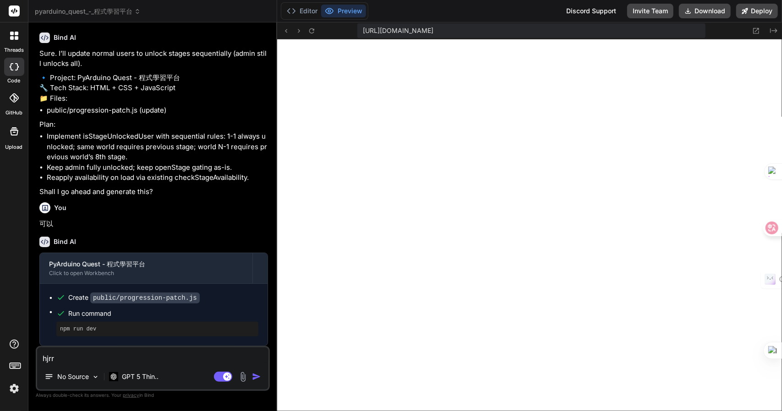
type textarea "hjr"
type textarea "x"
type textarea "hj"
type textarea "x"
type textarea "h"
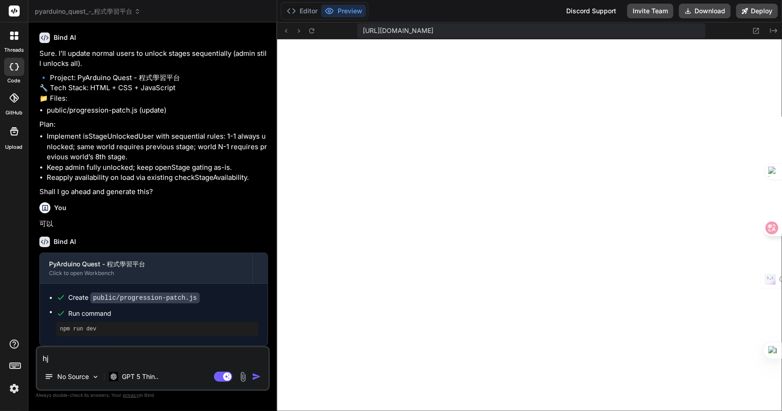
type textarea "x"
type textarea "竹"
type textarea "x"
type textarea "竹十"
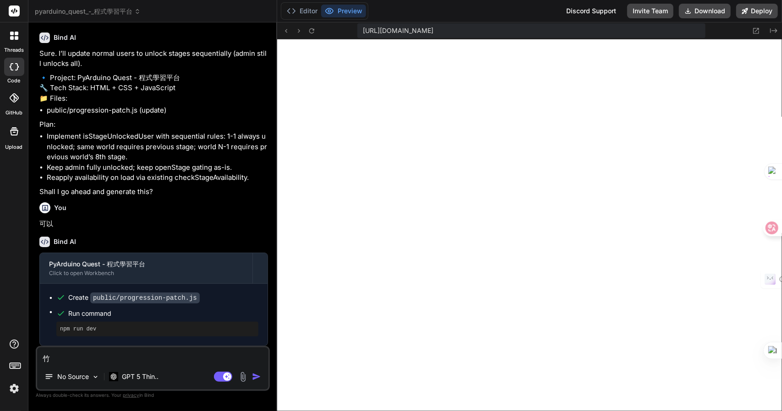
type textarea "x"
type textarea "竹十口"
type textarea "x"
type textarea "竹十口口"
type textarea "x"
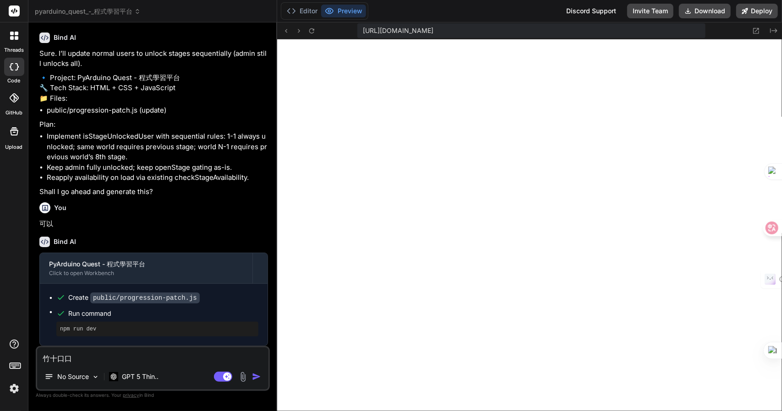
type textarea "管"
type textarea "x"
type textarea "管一"
type textarea "x"
type textarea "管一土"
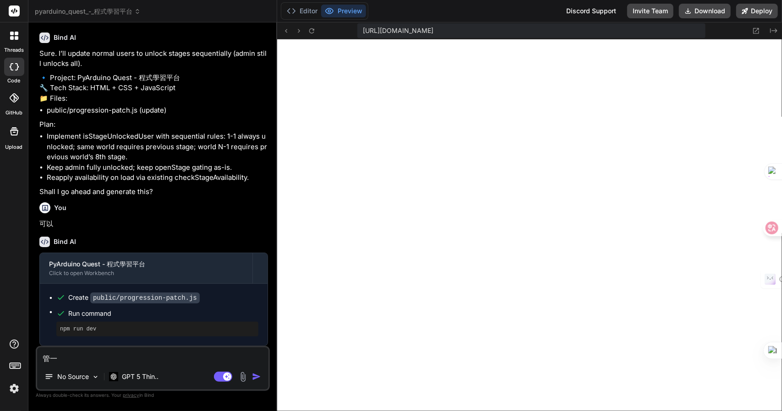
type textarea "x"
type textarea "管一土田"
type textarea "x"
type textarea "管一土田土"
type textarea "x"
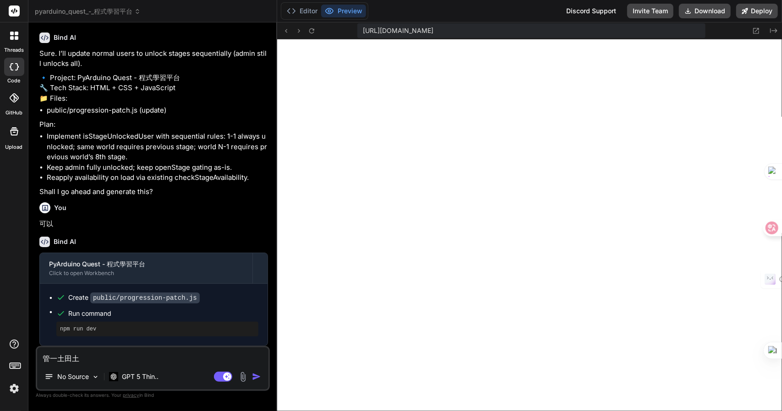
type textarea "管理"
type textarea "x"
type textarea "管理口"
type textarea "x"
type textarea "管理口月"
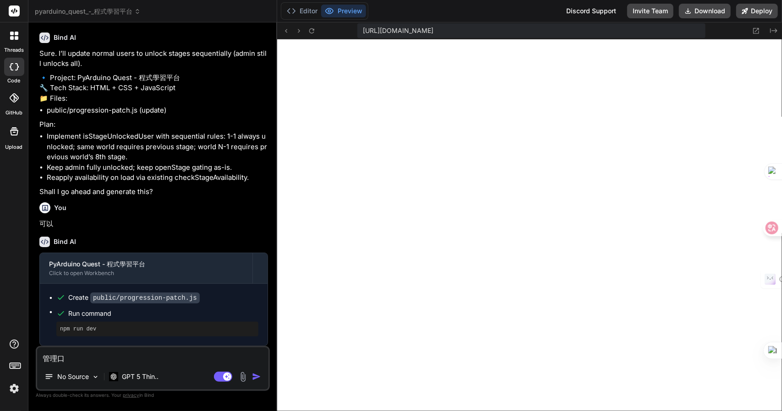
type textarea "x"
type textarea "管理口月山"
type textarea "x"
type textarea "管理口月山難"
type textarea "x"
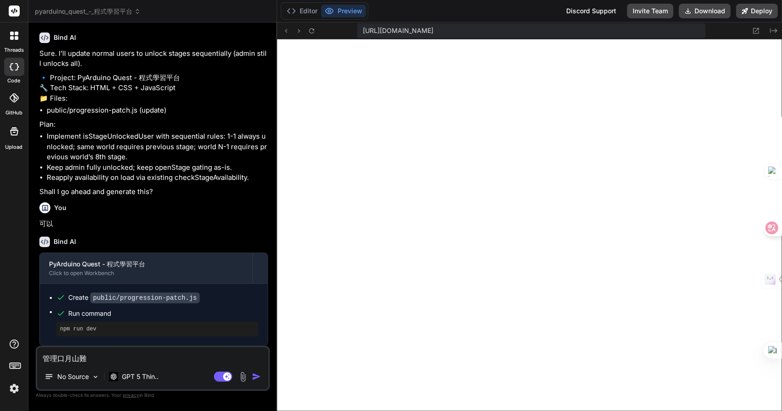
type textarea "管理員"
type textarea "x"
type textarea "管理員人"
type textarea "x"
type textarea "管理員人廿"
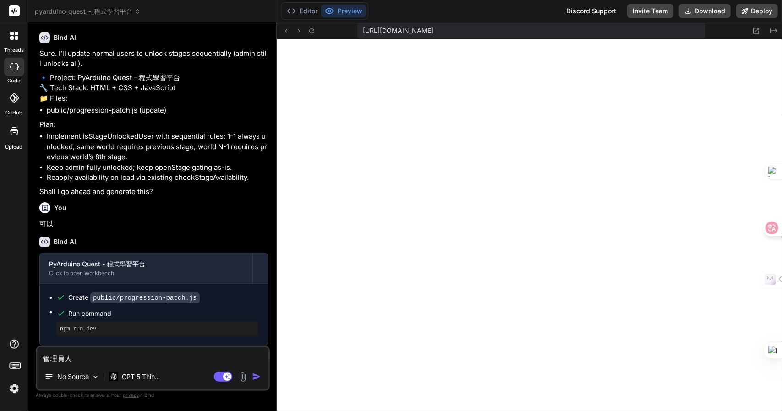
type textarea "x"
type textarea "管理員人廿火"
type textarea "x"
type textarea "管理員無"
type textarea "x"
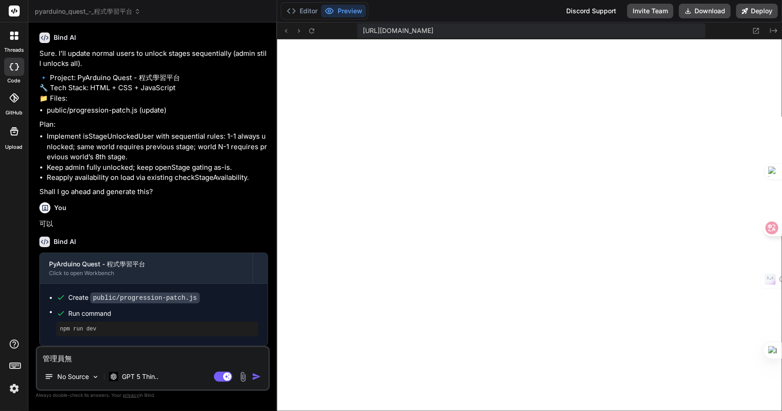
type textarea "管理員"
type textarea "x"
type textarea "管理員水"
type textarea "x"
type textarea "管理員水弓"
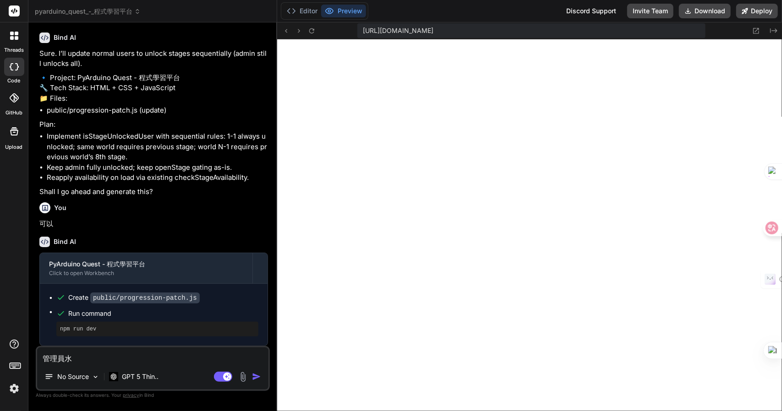
type textarea "x"
type textarea "管理員水弓水"
type textarea "x"
type textarea "管理員沒"
type textarea "x"
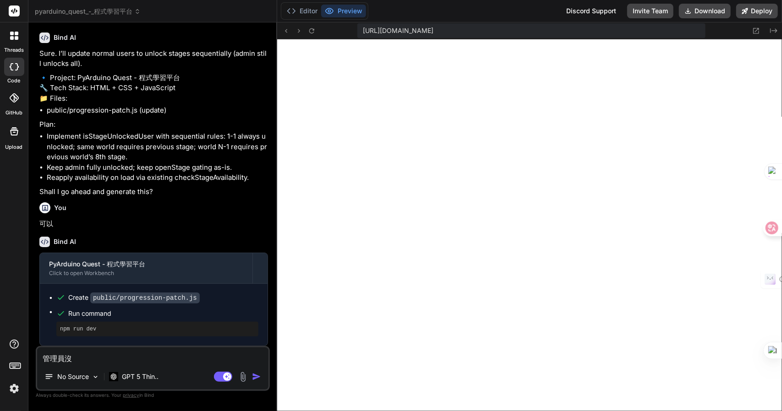
type textarea "管理員沒大"
type textarea "x"
type textarea "管理員沒大月"
type textarea "x"
type textarea "管理員沒有"
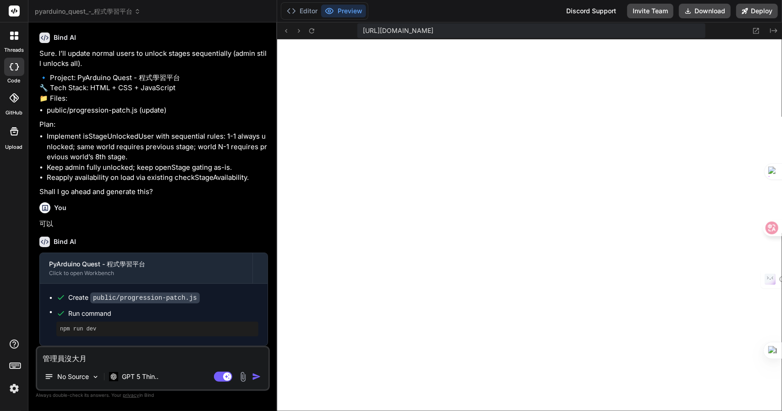
type textarea "x"
type textarea "管理員沒有日"
type textarea "x"
type textarea "管理員沒有日弓"
type textarea "x"
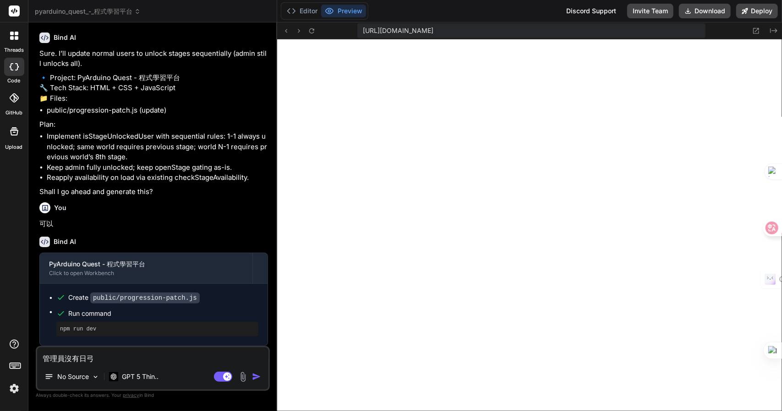
type textarea "管理員沒有日弓一"
type textarea "x"
type textarea "管理員沒有日弓一廿"
type textarea "x"
type textarea "管理員沒有開"
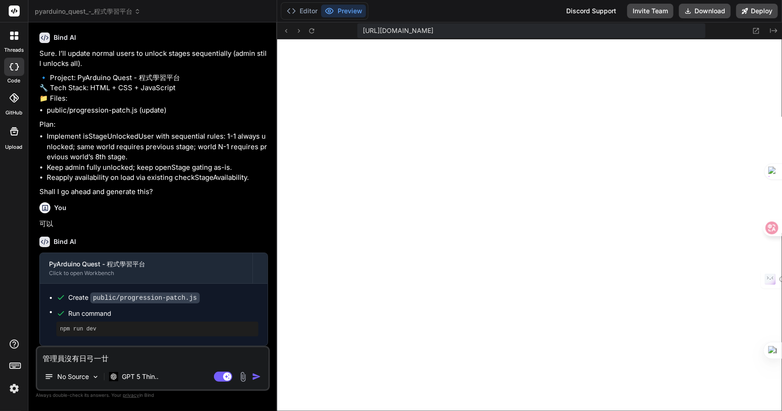
type textarea "x"
type textarea "管理員沒有開尸"
type textarea "x"
type textarea "管理員沒有開尸卜"
type textarea "x"
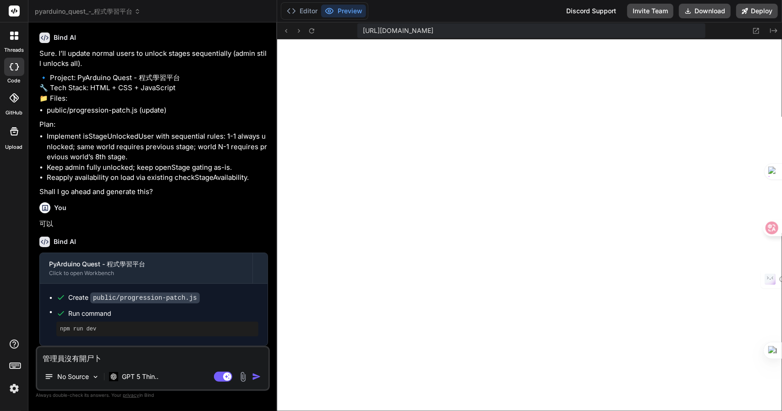
type textarea "管理員沒有開尸卜人"
type textarea "x"
type textarea "管理員沒有開尸卜人大"
type textarea "x"
type textarea "管理員沒有開人"
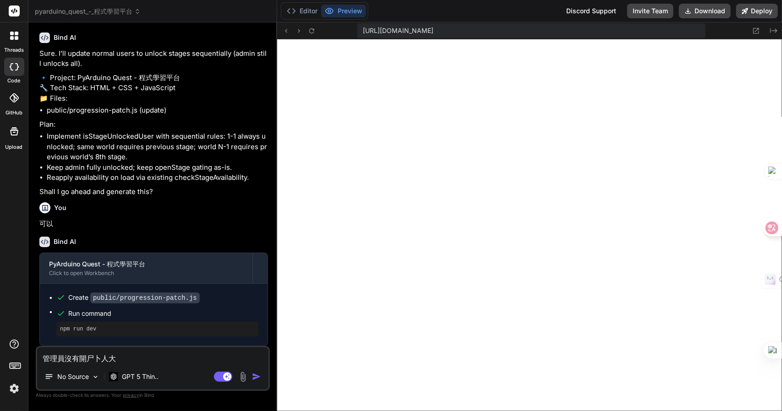
type textarea "x"
type textarea "管理員沒有開人一"
type textarea "x"
type textarea "管理員沒有開人一土"
type textarea "x"
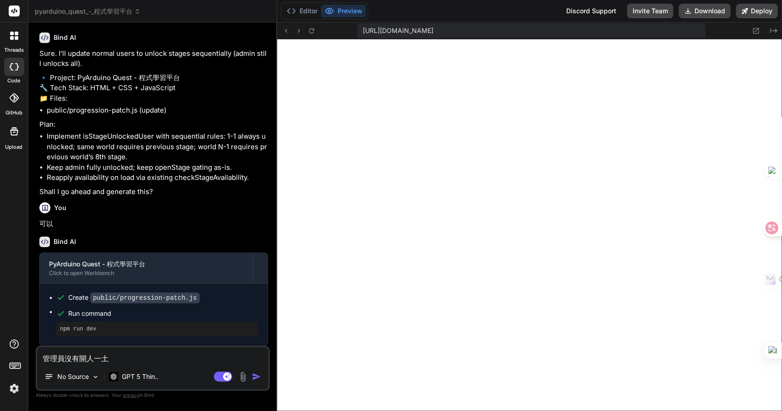
type textarea "管理員沒有開全"
type textarea "x"
type textarea "管理員沒有開全木"
type textarea "x"
type textarea "管理員沒有開全木廿"
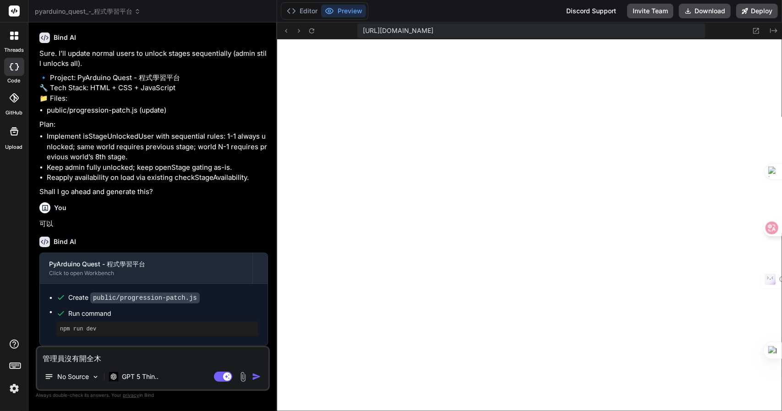
type textarea "x"
type textarea "管理員沒有開全木廿口"
type textarea "x"
type textarea "管理員沒有開全木廿口土"
type textarea "x"
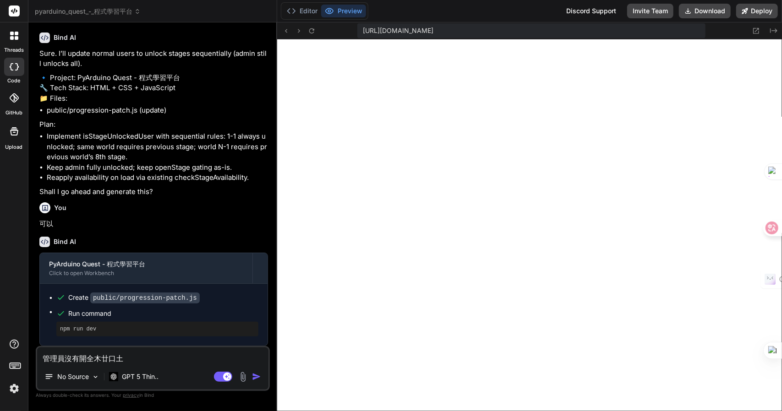
type textarea "管理員沒有開全權"
type textarea "x"
type textarea "管理員沒有開全權弓"
type textarea "x"
type textarea "管理員沒有開全權弓日中"
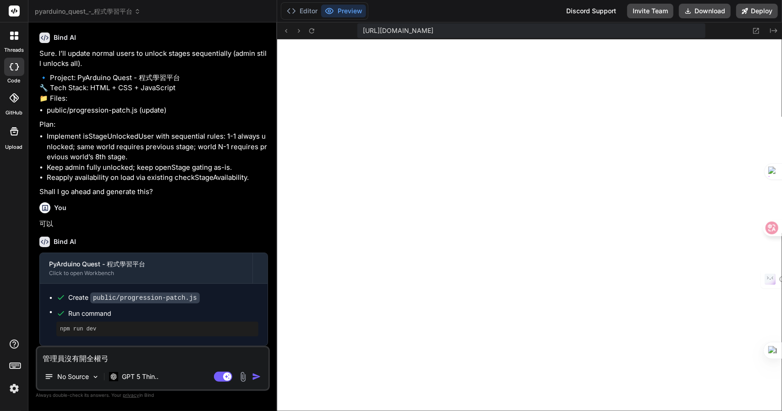
type textarea "x"
type textarea "管理員沒有開全權弓日中女"
type textarea "x"
type textarea "管理員沒有開全權Z"
type textarea "x"
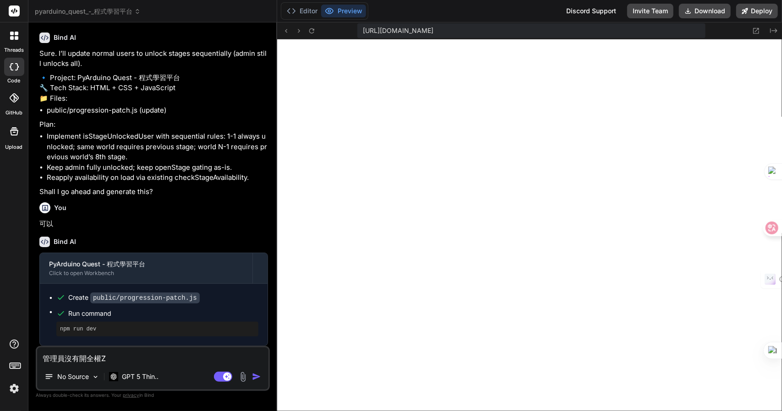
type textarea "管理員沒有開全權Z難"
type textarea "x"
type textarea "管理員沒有開全權Z難日"
type textarea "x"
type textarea "管理員沒有開全權Z難"
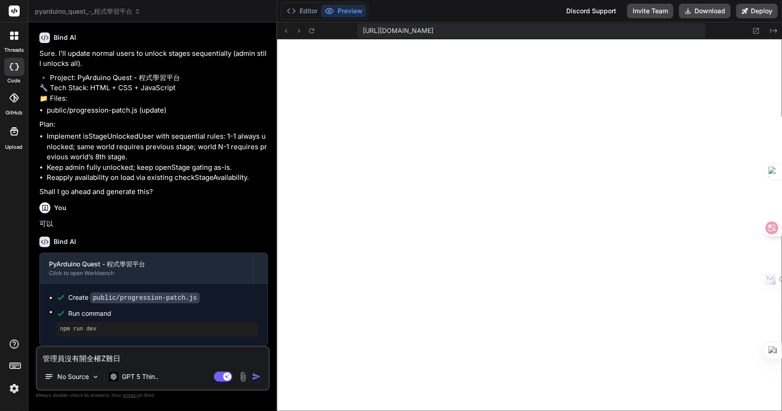
type textarea "x"
type textarea "管理員沒有開全權Z"
type textarea "x"
type textarea "管理員沒有開全權"
type textarea "x"
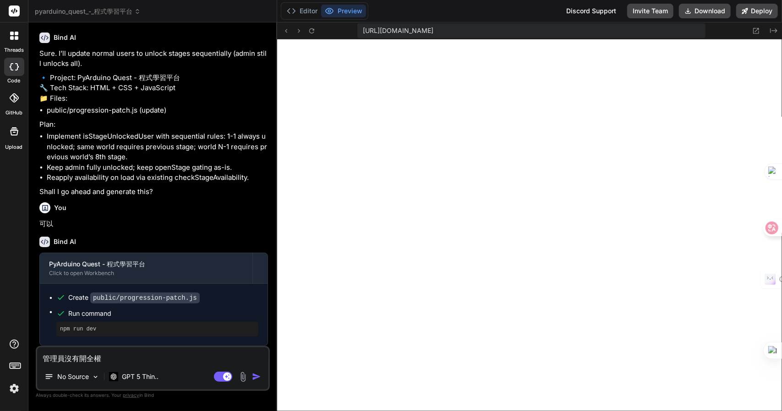
type textarea "管理員沒有開全權弓"
type textarea "x"
type textarea "管理員沒有開全權弓中"
type textarea "x"
type textarea "管理員沒有開全權弓中日"
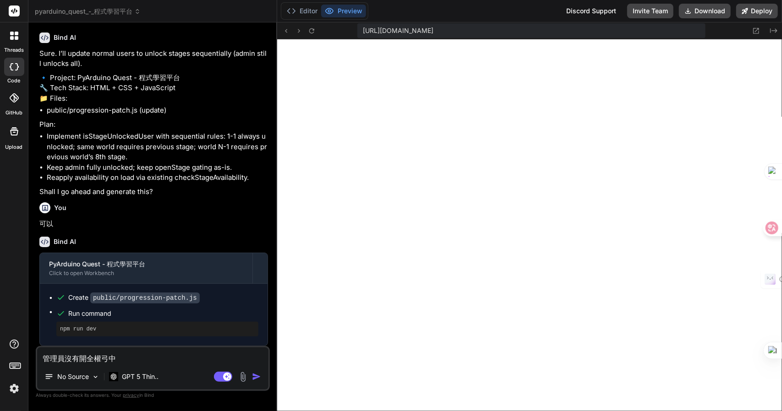
type textarea "x"
type textarea "管理員沒有開全權弓中日女"
type textarea "x"
type textarea "管理員沒有開全權限"
type textarea "x"
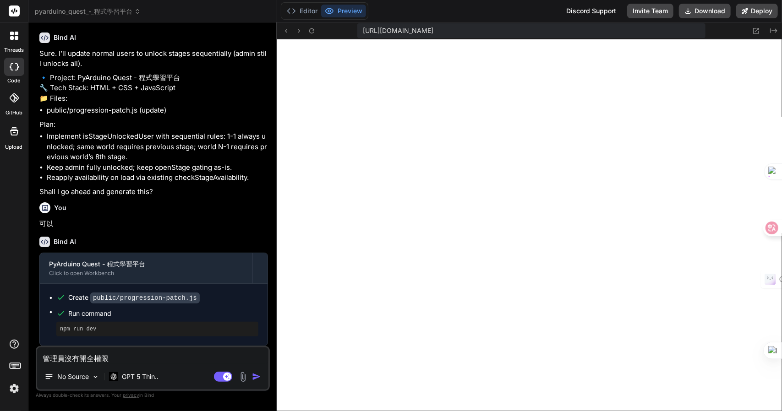
type textarea "管理員沒有開全權限Z"
type textarea "x"
type textarea "管理員沒有開全權限Z難"
type textarea "x"
type textarea "管理員沒有開全權限Z難日"
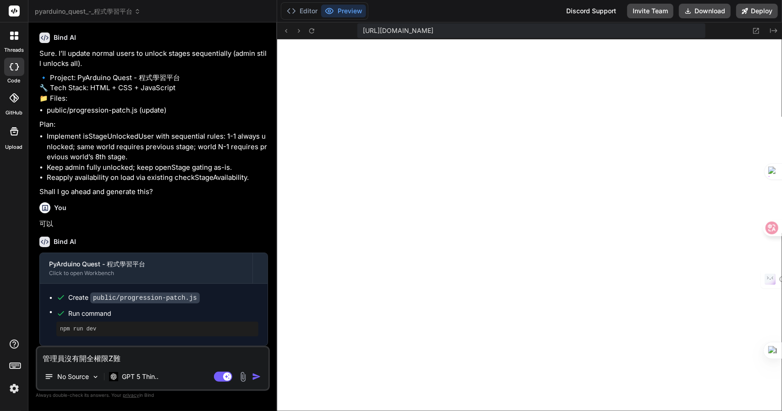
type textarea "x"
type textarea "管理員沒有開全權限Z難日月"
type textarea "x"
type textarea "管理員沒有開全權限，"
type textarea "x"
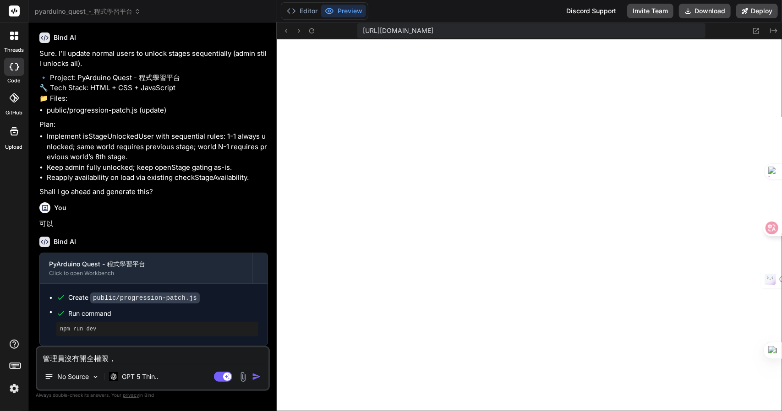
type textarea "管理員沒有開全權限，卜"
type textarea "x"
type textarea "管理員沒有開全權限，卜口"
type textarea "x"
type textarea "管理員沒有開全權限，卜口手"
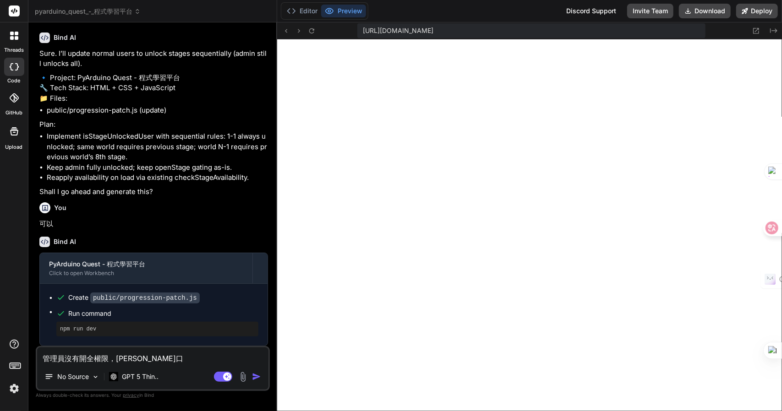
type textarea "x"
type textarea "管理員沒有開全權限，卜口手一"
type textarea "x"
type textarea "管理員沒有開全權限，卜口手一月"
type textarea "x"
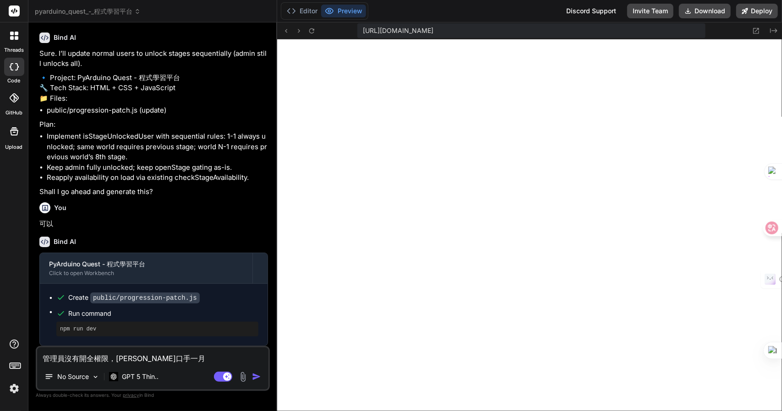
type textarea "管理員沒有開全權限，請"
type textarea "x"
type textarea "管理員沒有開全權限，請人"
type textarea "x"
type textarea "管理員沒有開全權限，請人中"
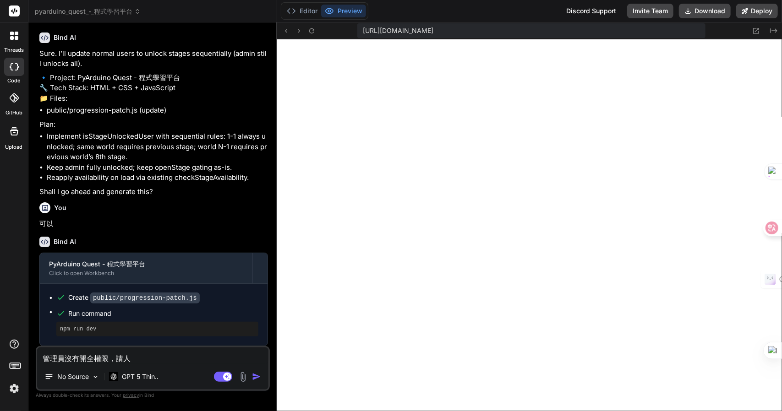
type textarea "x"
type textarea "管理員沒有開全權限，請;"
type textarea "x"
type textarea "管理員沒有開全權限，請;人"
type textarea "x"
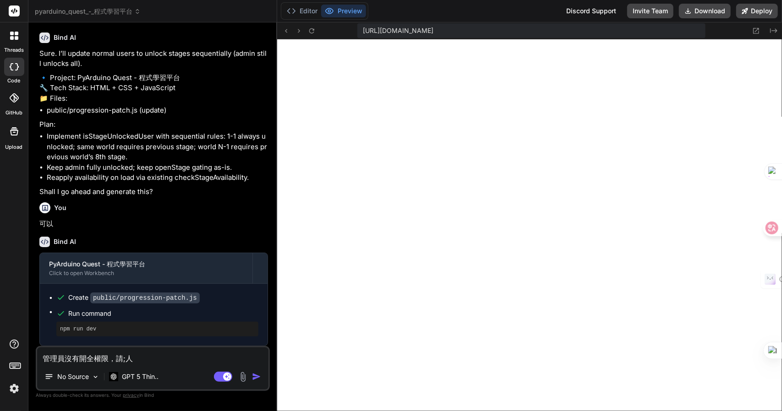
type textarea "管理員沒有開全權限，請;人竹"
type textarea "x"
type textarea "管理員沒有開全權限，請;入"
type textarea "x"
type textarea "管理員沒有開全權限，請;入一"
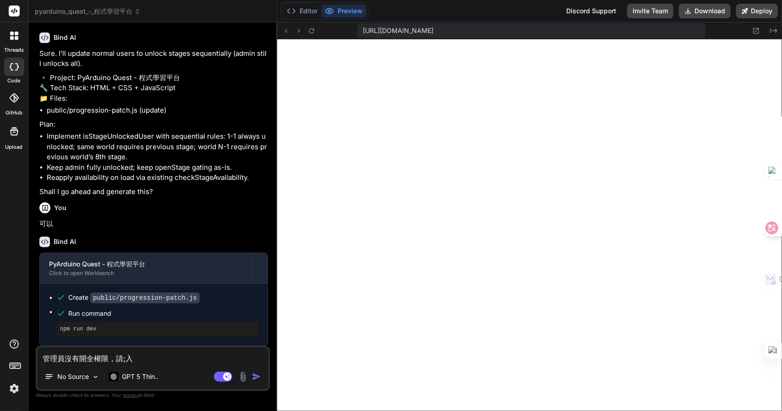
type textarea "x"
type textarea "管理員沒有開全權限，請;入一卜"
type textarea "x"
type textarea "管理員沒有開全權限，請;入一卜中"
type textarea "x"
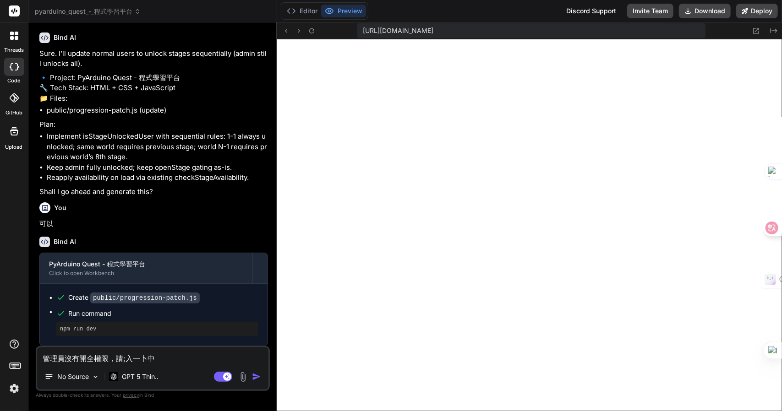
type textarea "管理員沒有開全權限，請;入一卜中一"
type textarea "x"
type textarea "管理員沒有開全權限，請;入正"
type textarea "x"
type textarea "管理員沒有開全權限，請;入"
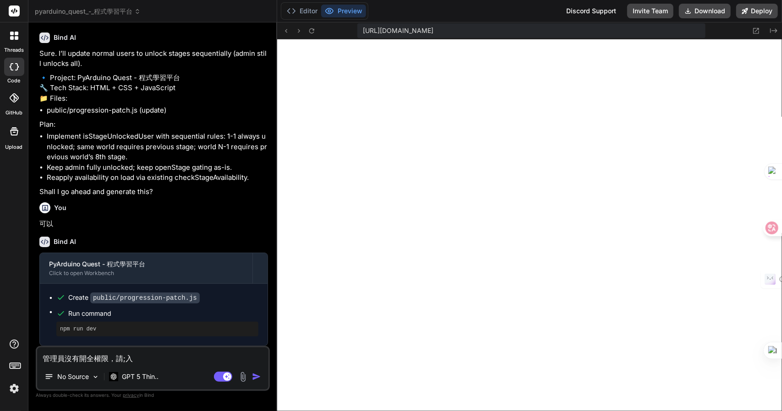
type textarea "x"
type textarea "管理員沒有開全權限，請;"
type textarea "x"
type textarea "管理員沒有開全權限，請"
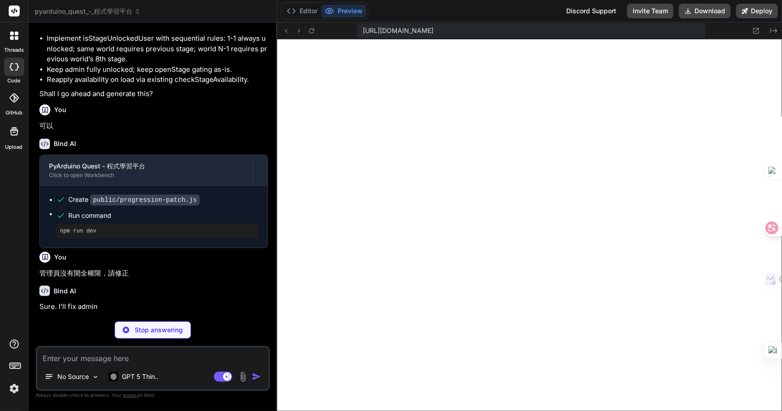
scroll to position [852, 0]
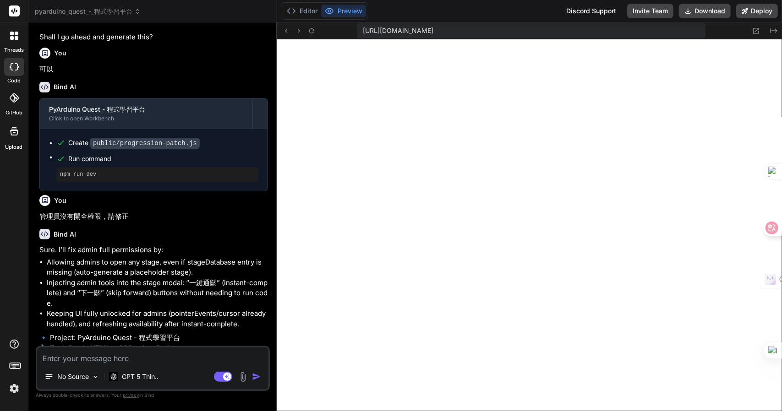
click at [153, 278] on li "Allowing admins to open any stage, even if stageDatabase entry is missing (auto…" at bounding box center [157, 267] width 221 height 21
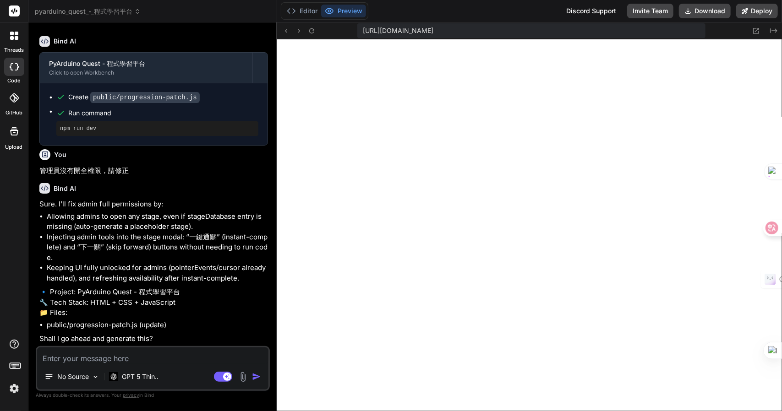
click at [94, 360] on textarea at bounding box center [152, 356] width 231 height 16
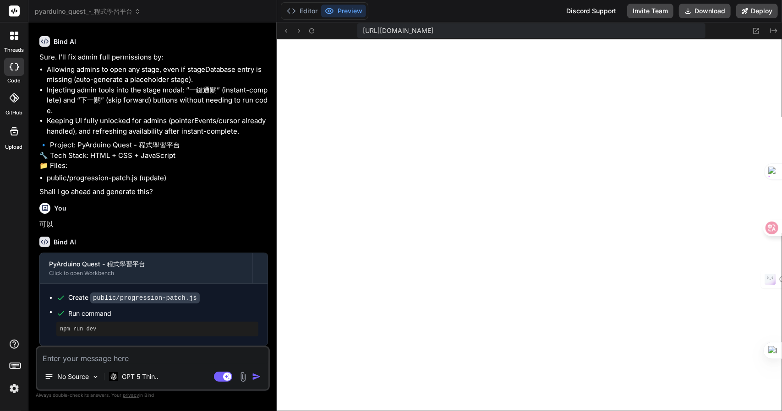
scroll to position [1051, 0]
click at [294, 11] on icon at bounding box center [291, 10] width 9 height 9
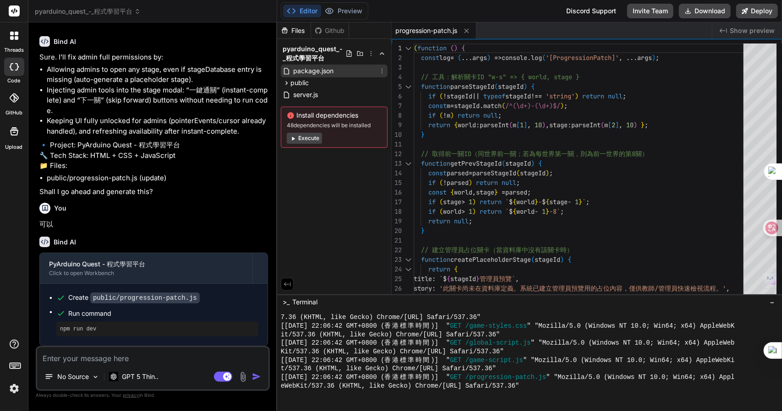
click at [315, 76] on span "package.json" at bounding box center [313, 70] width 42 height 11
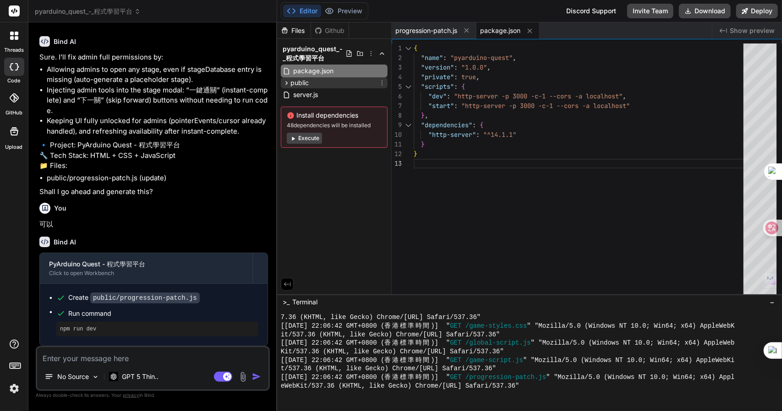
click at [310, 82] on div "public" at bounding box center [334, 82] width 107 height 11
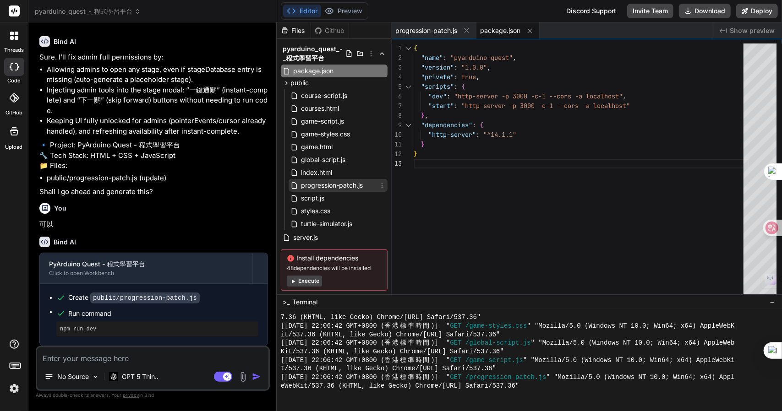
click at [310, 190] on span "progression-patch.js" at bounding box center [332, 185] width 64 height 11
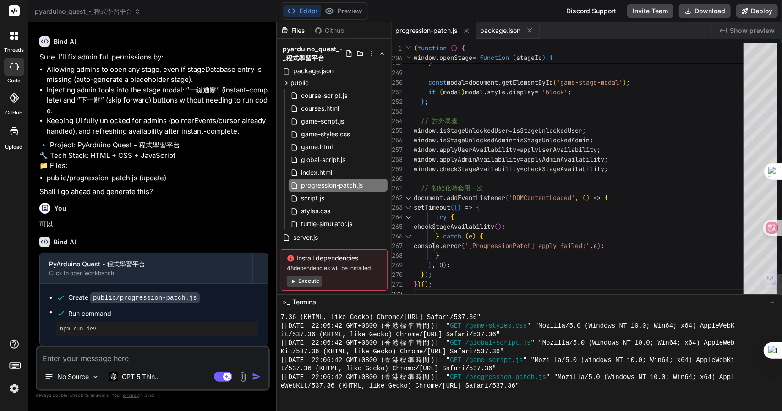
scroll to position [0, 0]
